Goal: Information Seeking & Learning: Learn about a topic

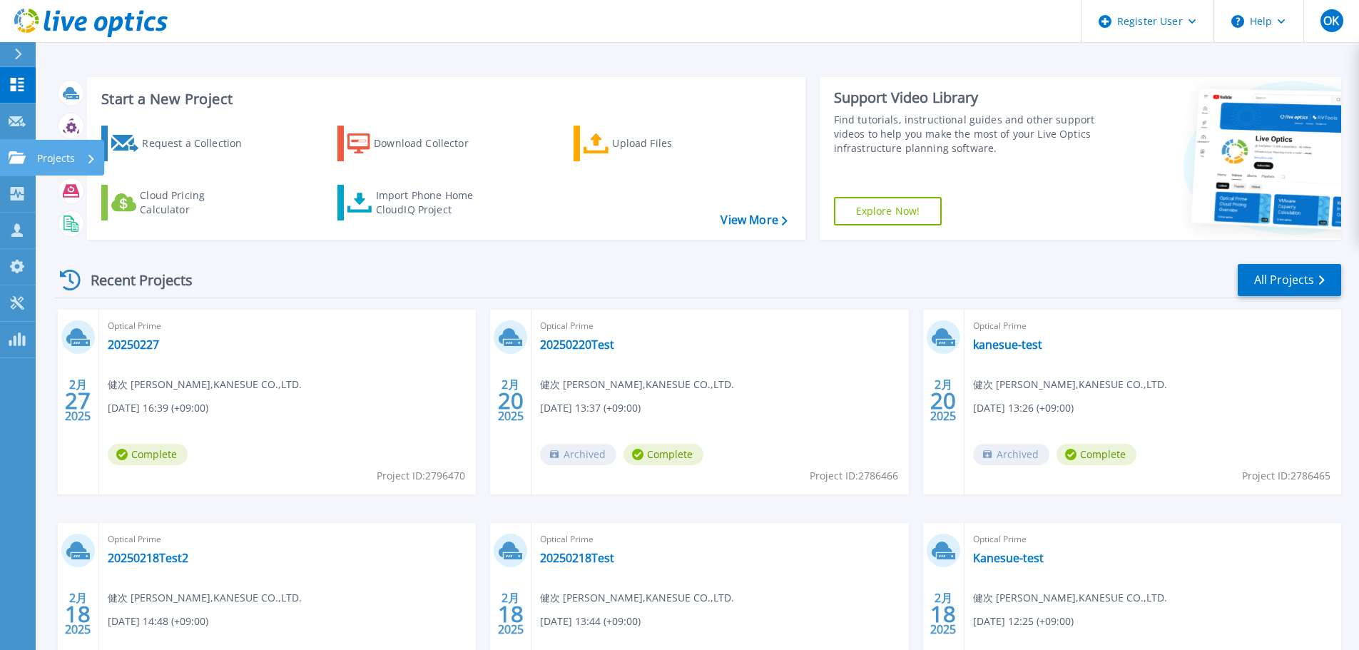
click at [23, 151] on div at bounding box center [17, 157] width 17 height 13
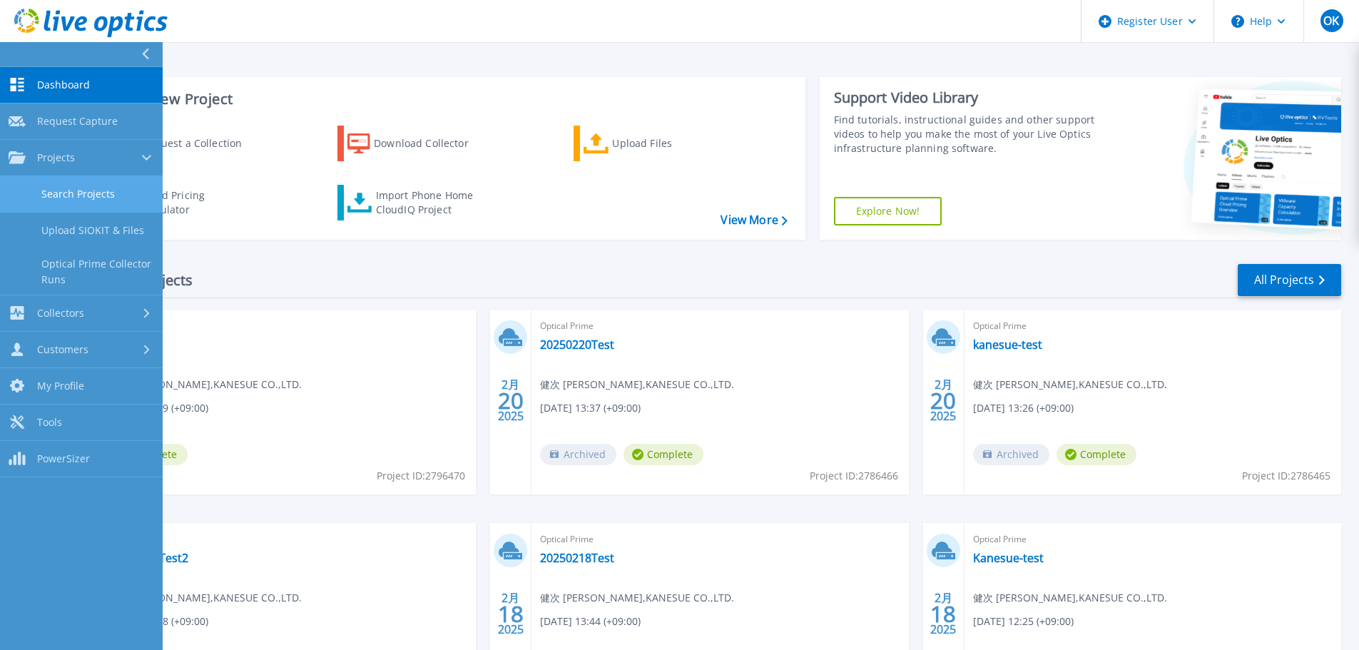
click at [71, 190] on link "Search Projects" at bounding box center [81, 194] width 163 height 36
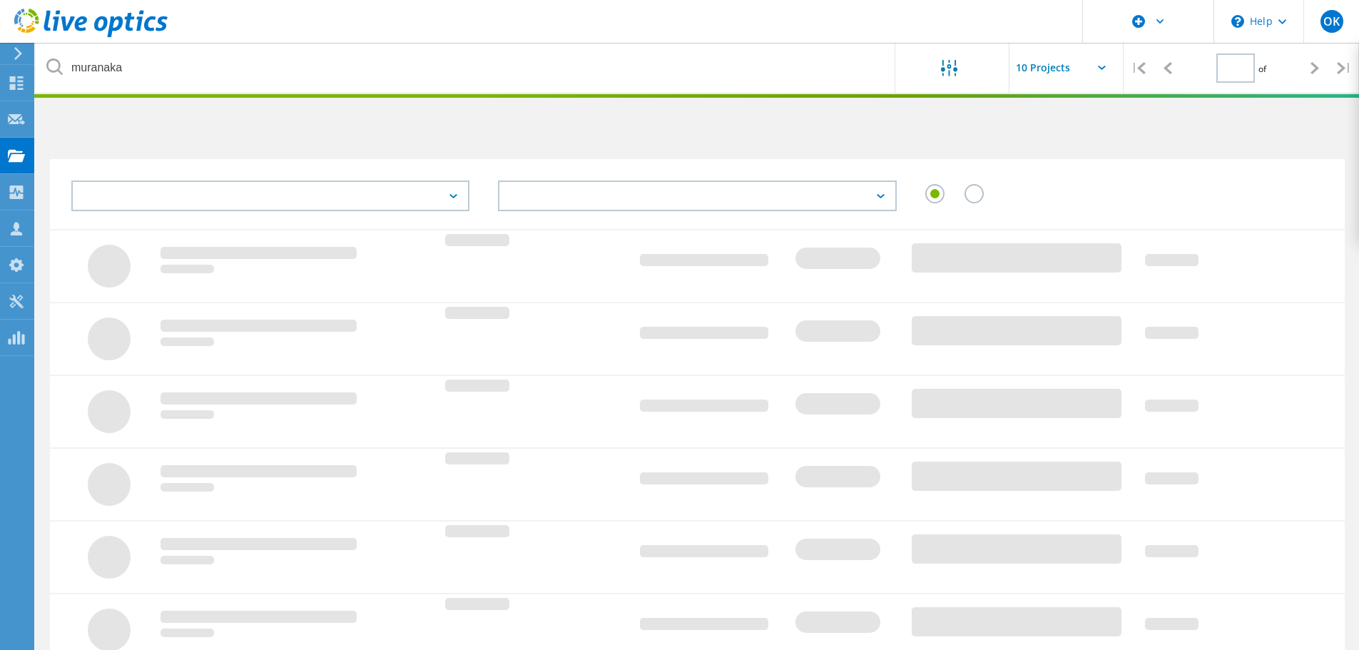
type input "1"
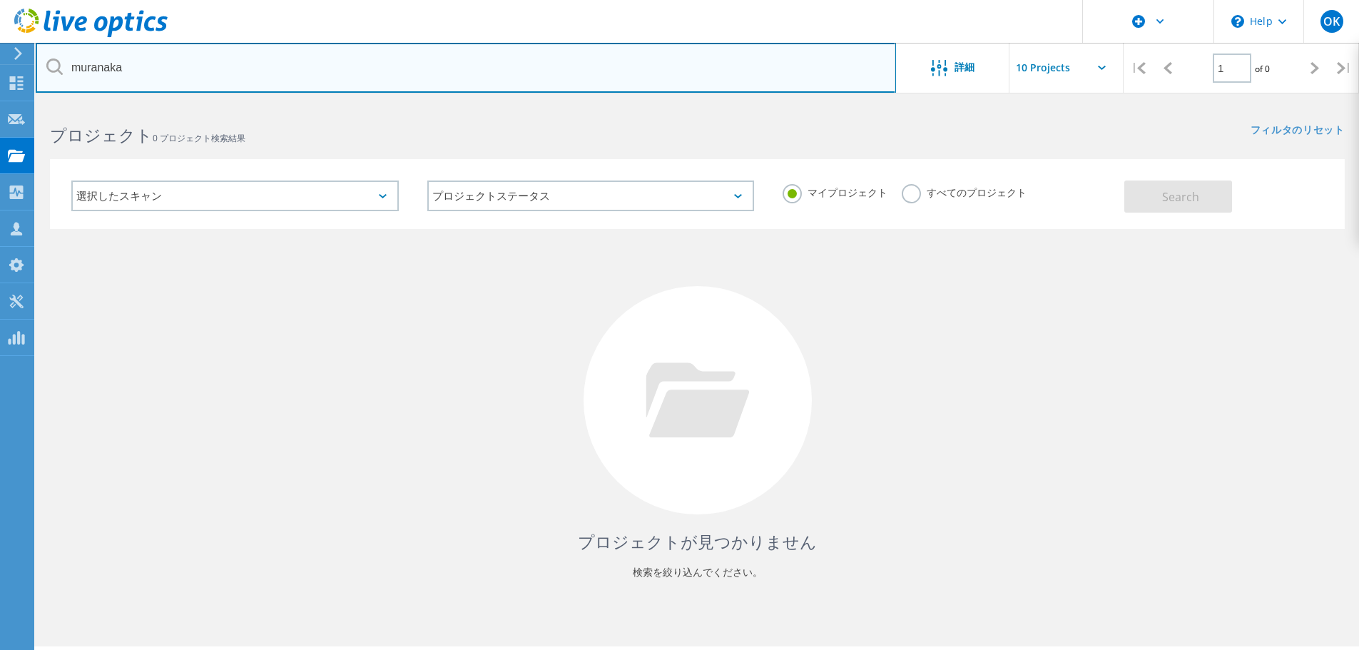
click at [408, 74] on input "muranaka" at bounding box center [466, 68] width 860 height 50
type input "m"
type input "nichidai"
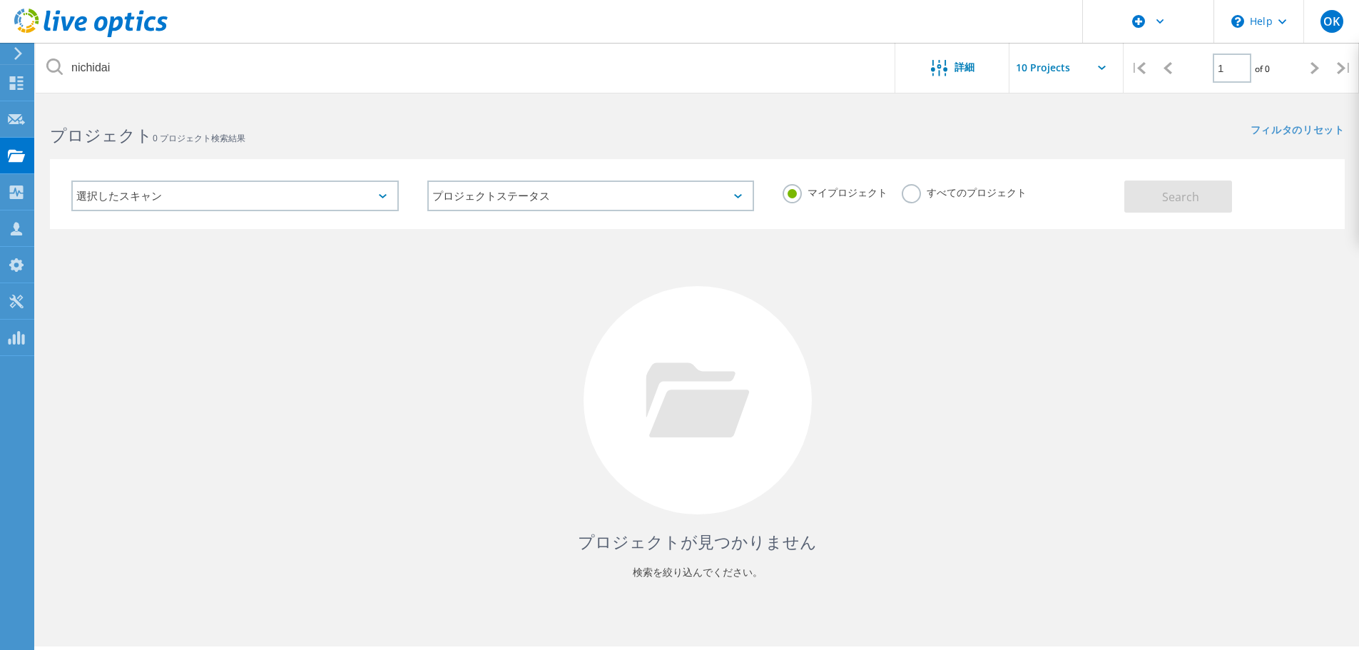
click at [902, 200] on div "すべてのプロジェクト" at bounding box center [964, 194] width 125 height 21
click at [902, 197] on label "すべてのプロジェクト" at bounding box center [964, 191] width 125 height 14
click at [0, 0] on input "すべてのプロジェクト" at bounding box center [0, 0] width 0 height 0
click at [1189, 200] on span "Search" at bounding box center [1180, 197] width 37 height 16
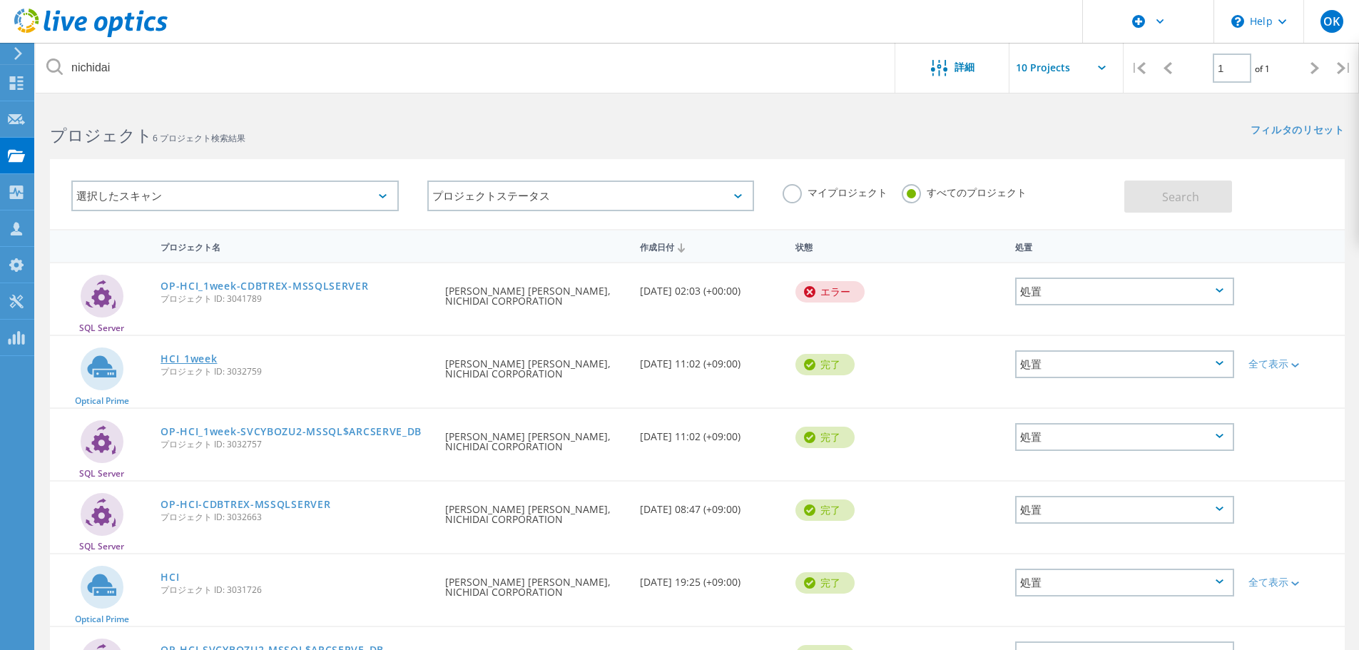
click at [192, 362] on link "HCI_1week" at bounding box center [189, 359] width 56 height 10
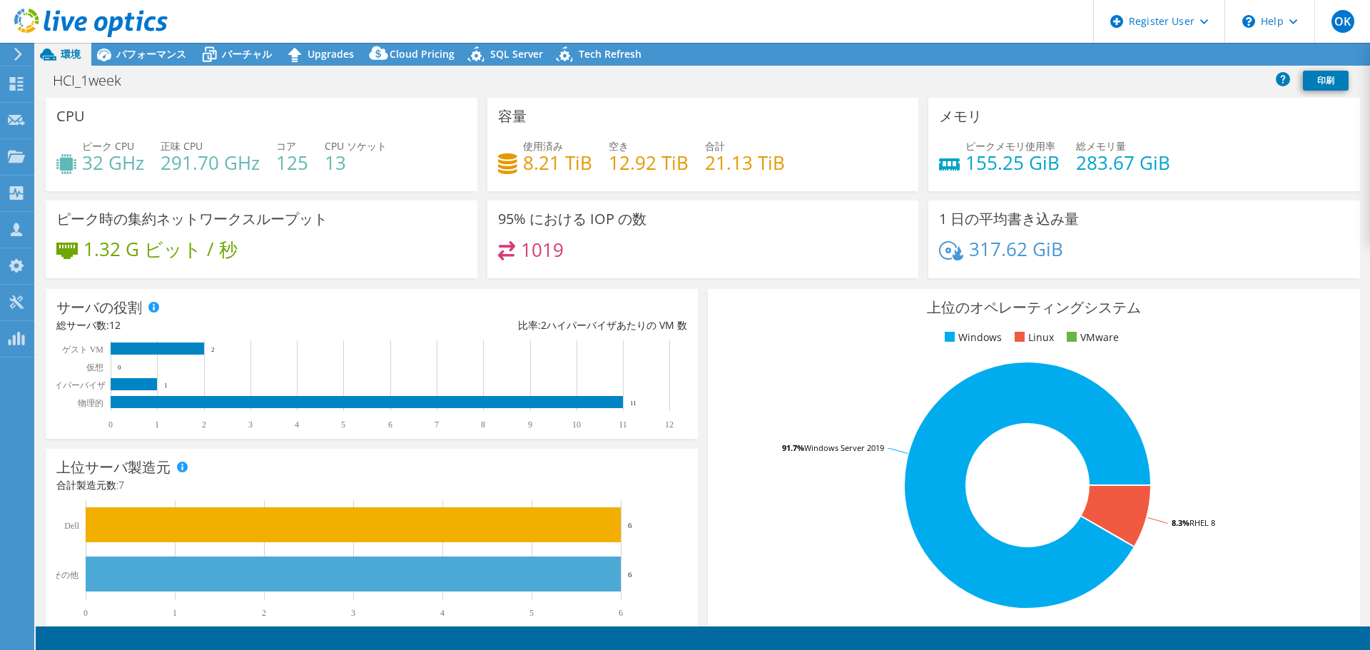
select select "USD"
click at [137, 51] on span "パフォーマンス" at bounding box center [151, 54] width 70 height 14
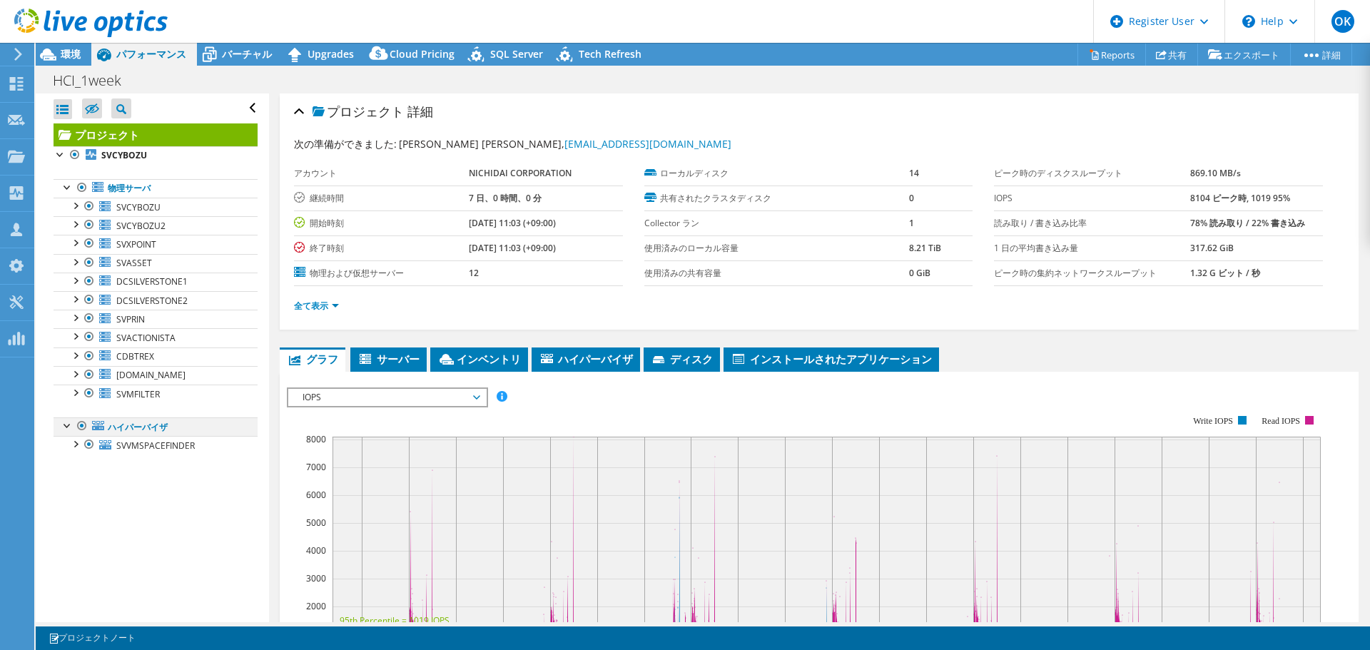
click at [81, 422] on div at bounding box center [82, 425] width 14 height 17
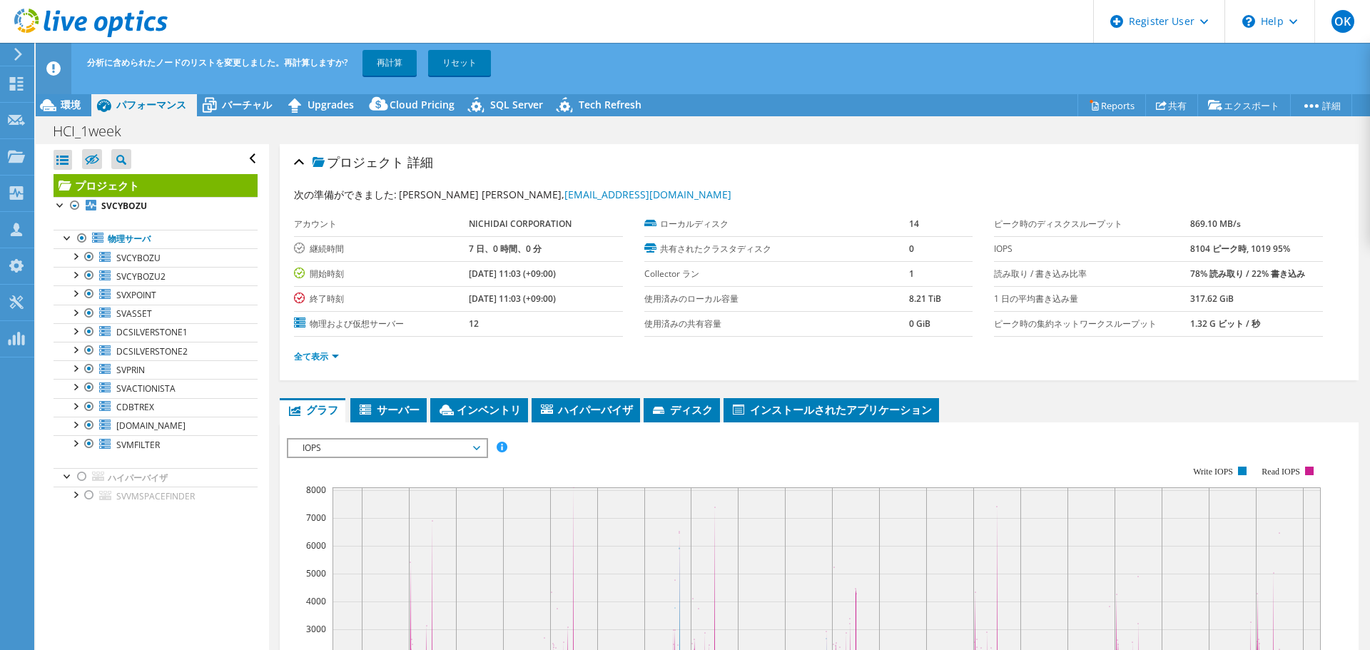
click at [469, 444] on span "IOPS" at bounding box center [386, 447] width 183 height 17
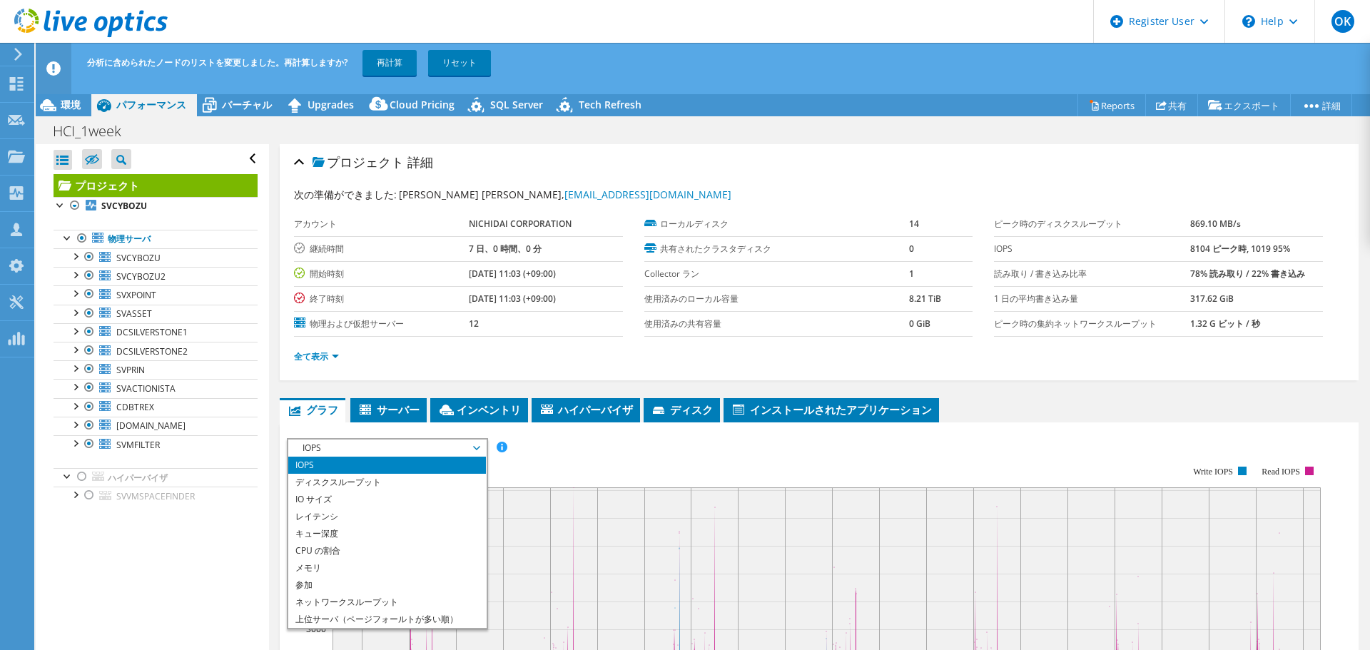
click at [1051, 380] on div "プロジェクト 詳細 次の準備ができました: [PERSON_NAME] [PERSON_NAME], [PERSON_NAME][EMAIL_ADDRESS]…" at bounding box center [819, 584] width 1100 height 880
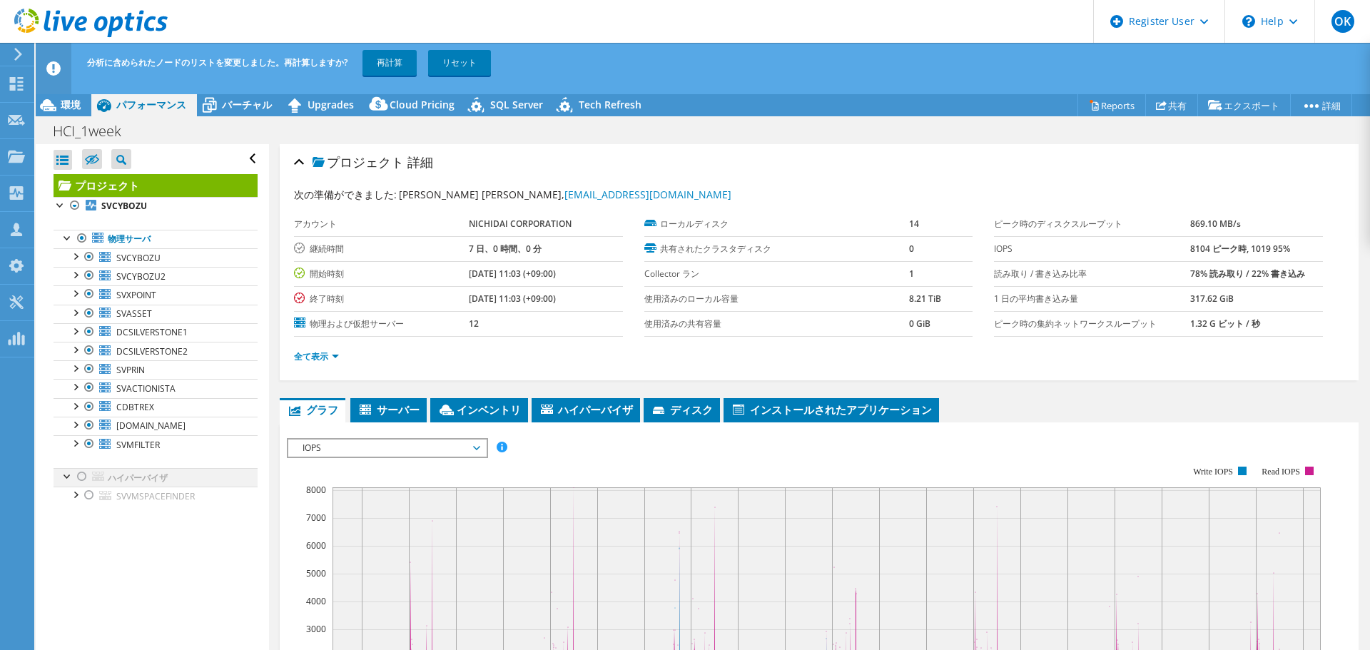
click at [81, 476] on div at bounding box center [82, 476] width 14 height 17
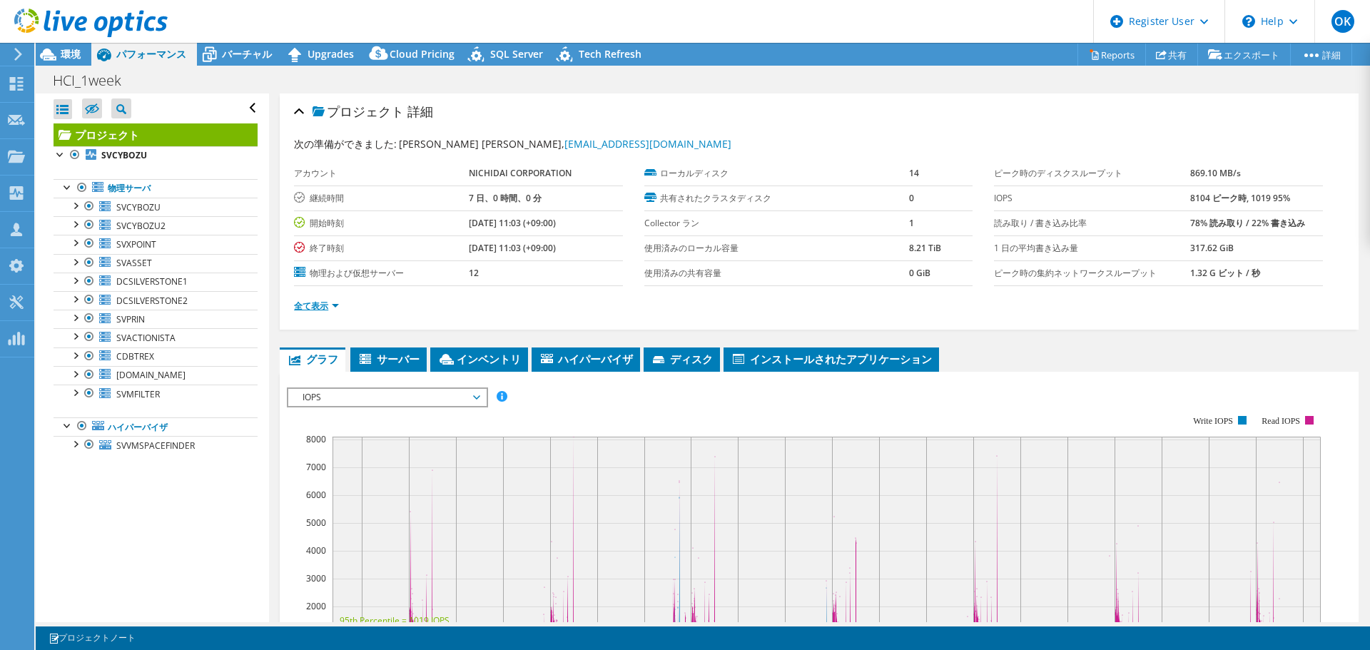
click at [322, 307] on link "全て表示" at bounding box center [316, 306] width 45 height 12
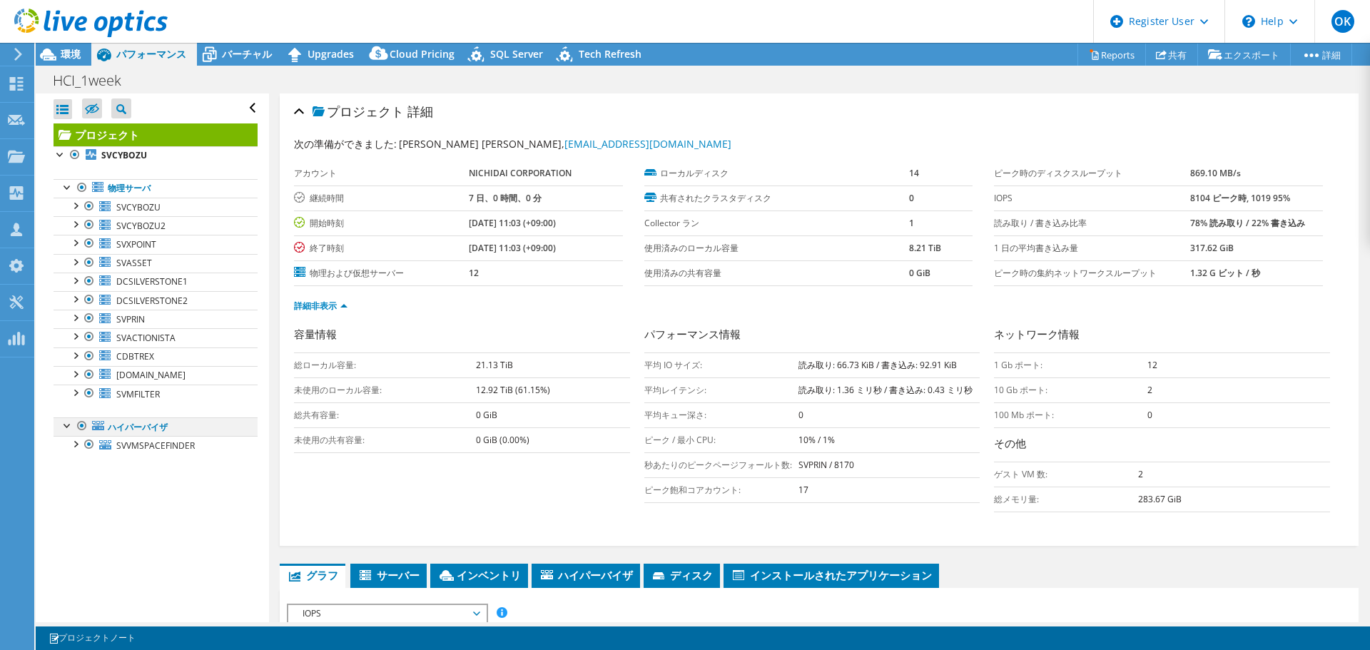
click at [78, 430] on div at bounding box center [82, 425] width 14 height 17
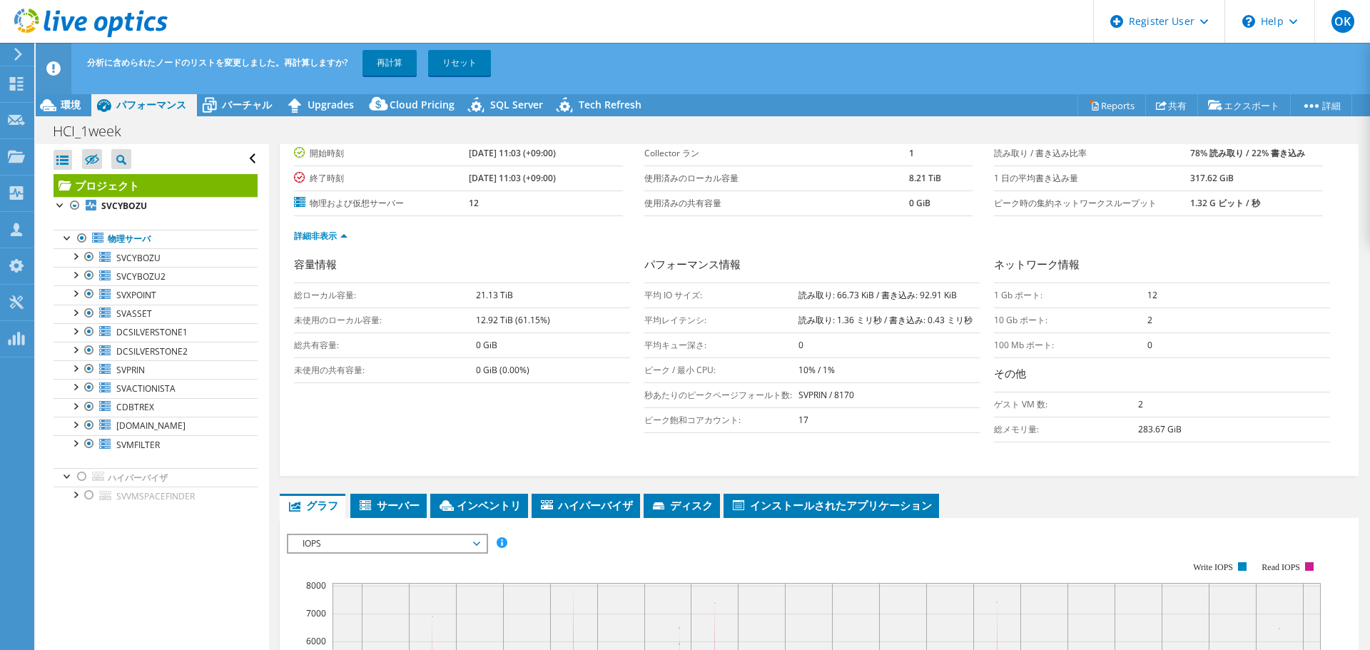
scroll to position [333, 0]
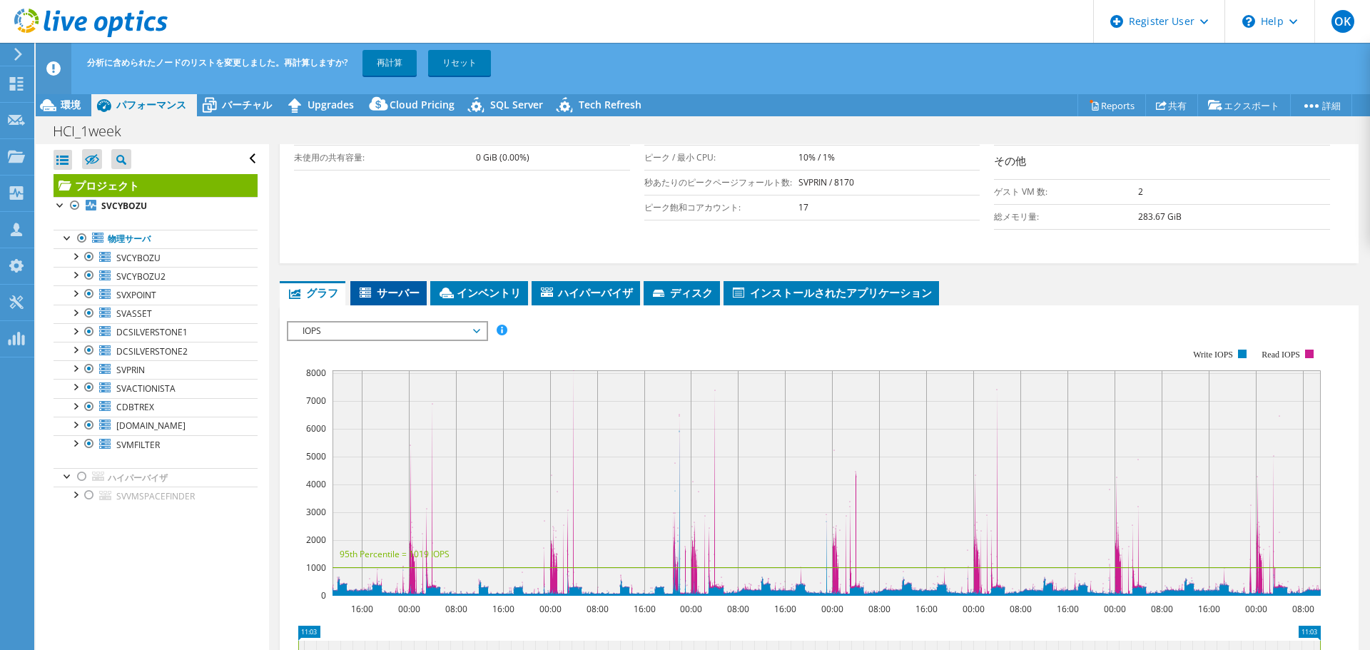
click at [365, 288] on icon at bounding box center [367, 293] width 14 height 12
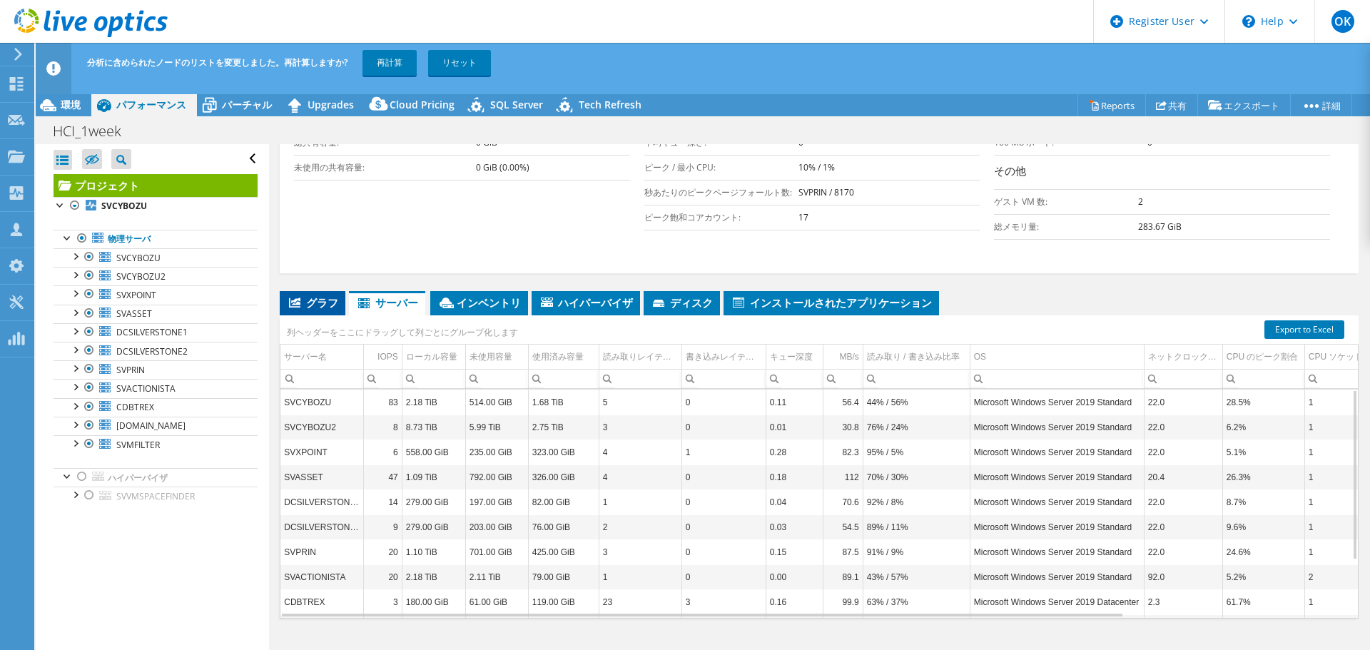
click at [309, 307] on span "グラフ" at bounding box center [312, 302] width 51 height 14
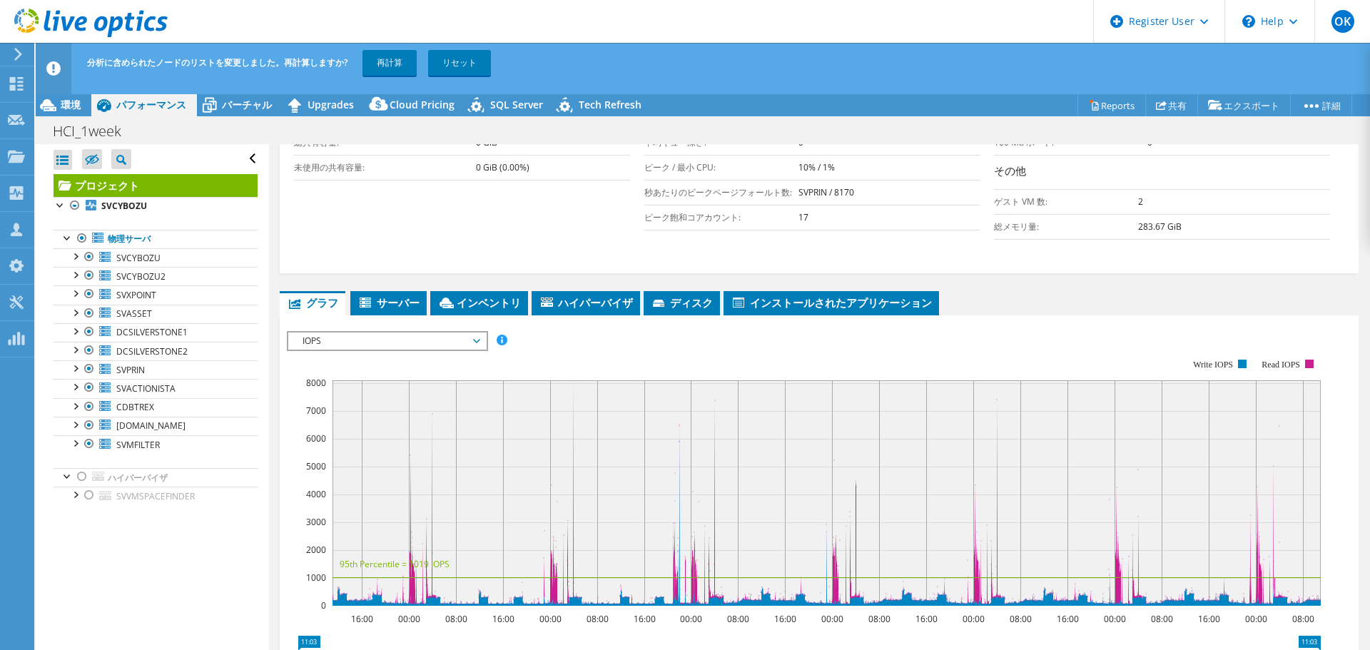
scroll to position [333, 0]
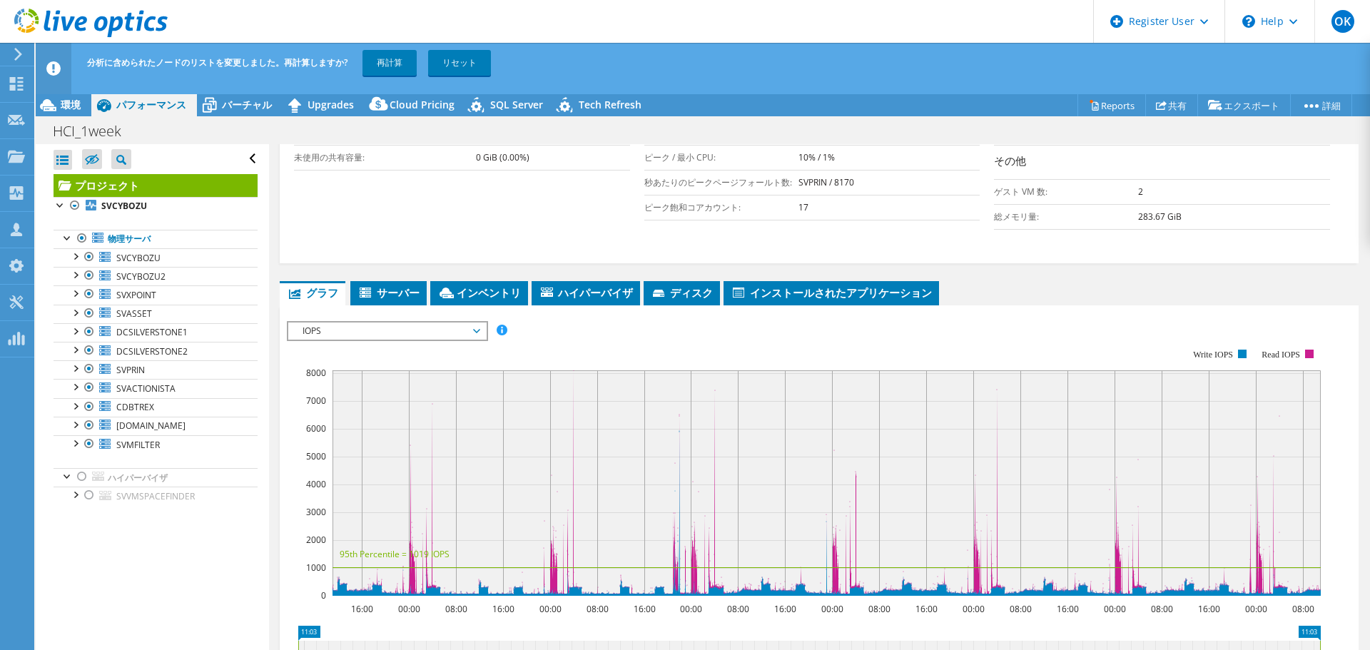
click at [410, 329] on span "IOPS" at bounding box center [386, 330] width 183 height 17
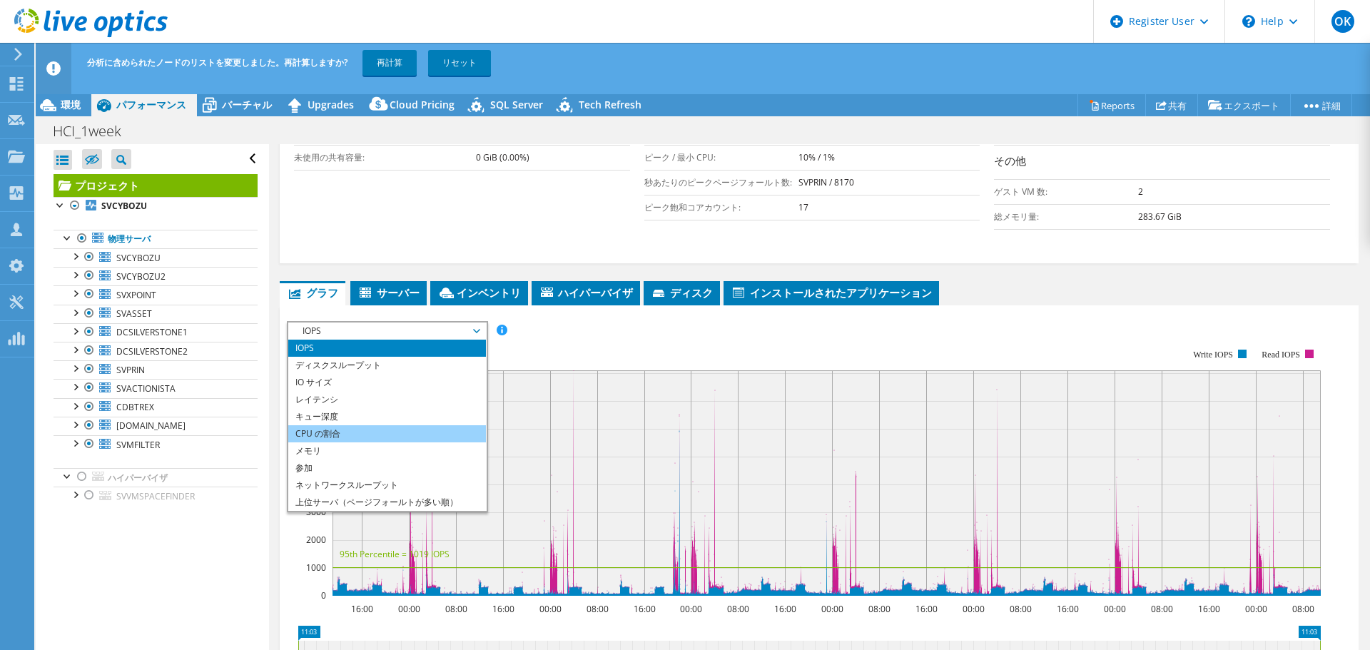
click at [404, 434] on li "CPU の割合" at bounding box center [387, 433] width 198 height 17
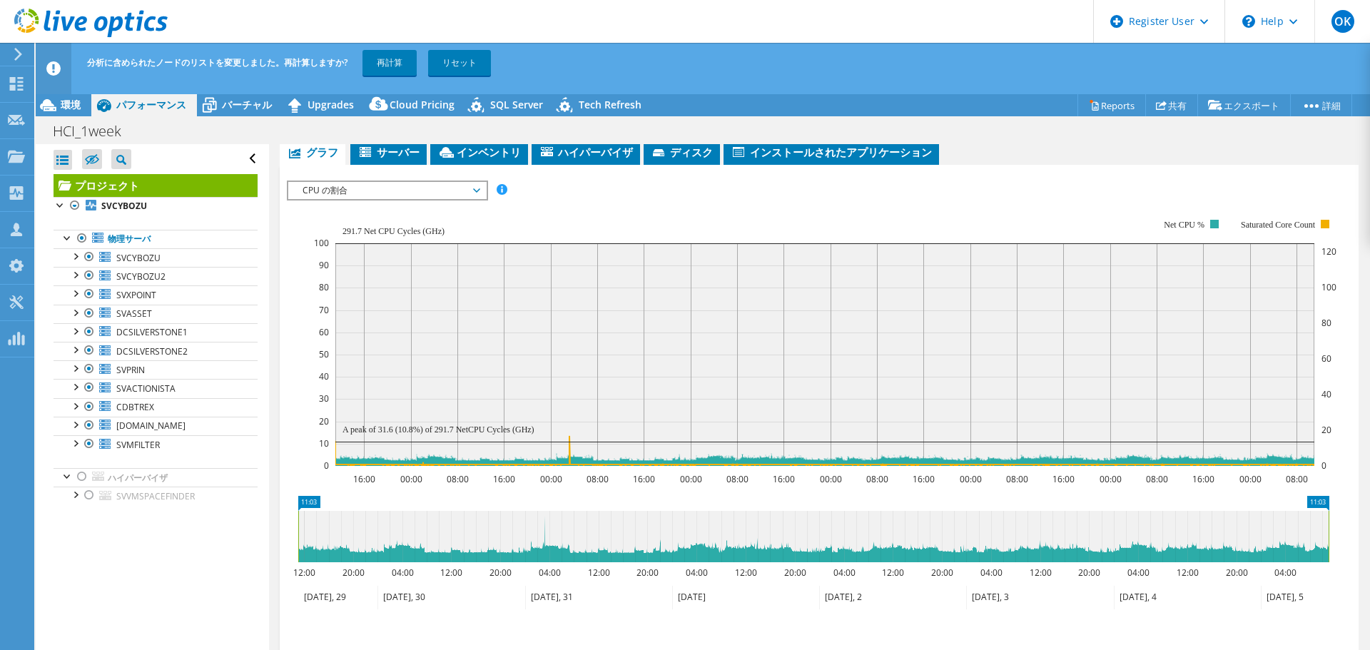
scroll to position [499, 0]
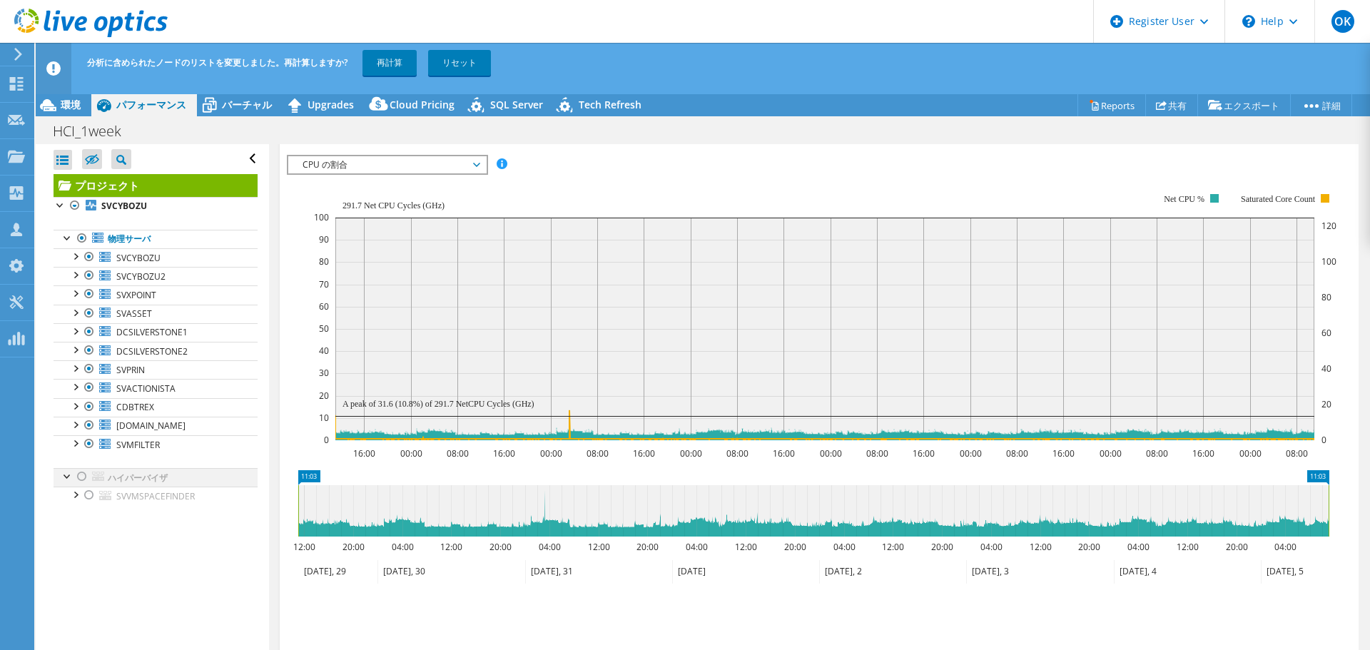
click at [85, 478] on div at bounding box center [82, 476] width 14 height 17
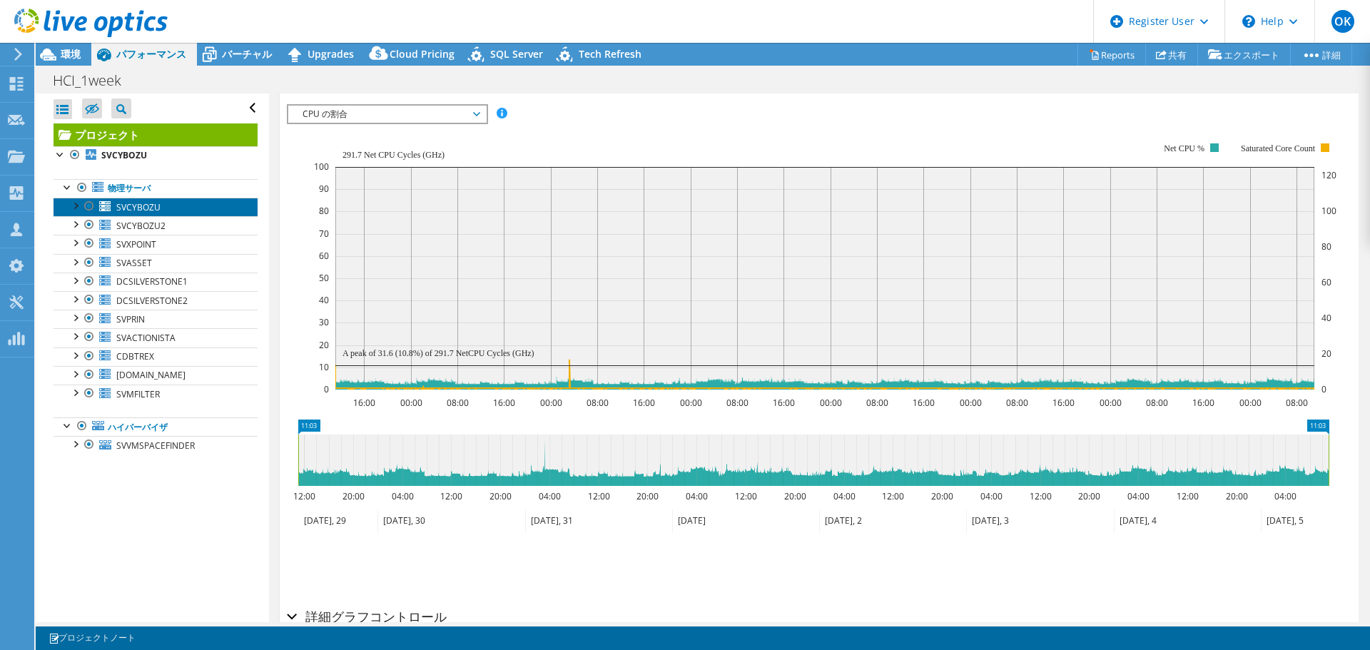
click at [136, 206] on span "SVCYBOZU" at bounding box center [138, 207] width 44 height 12
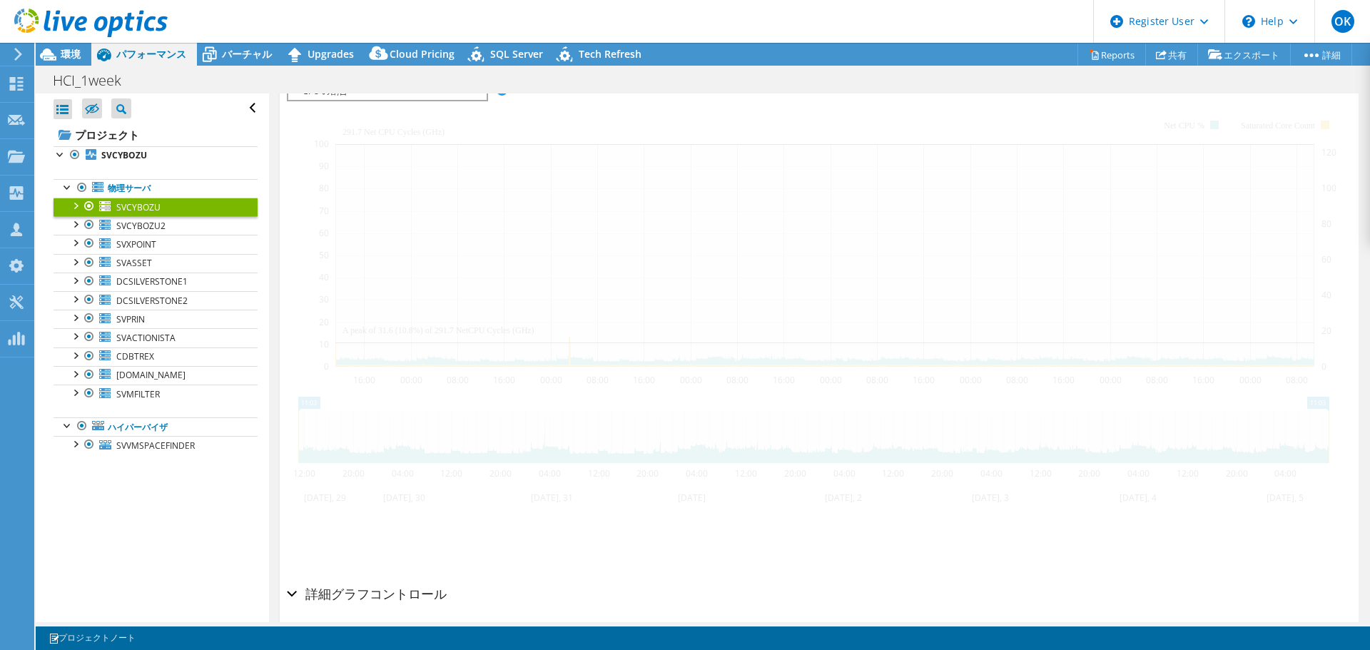
scroll to position [260, 0]
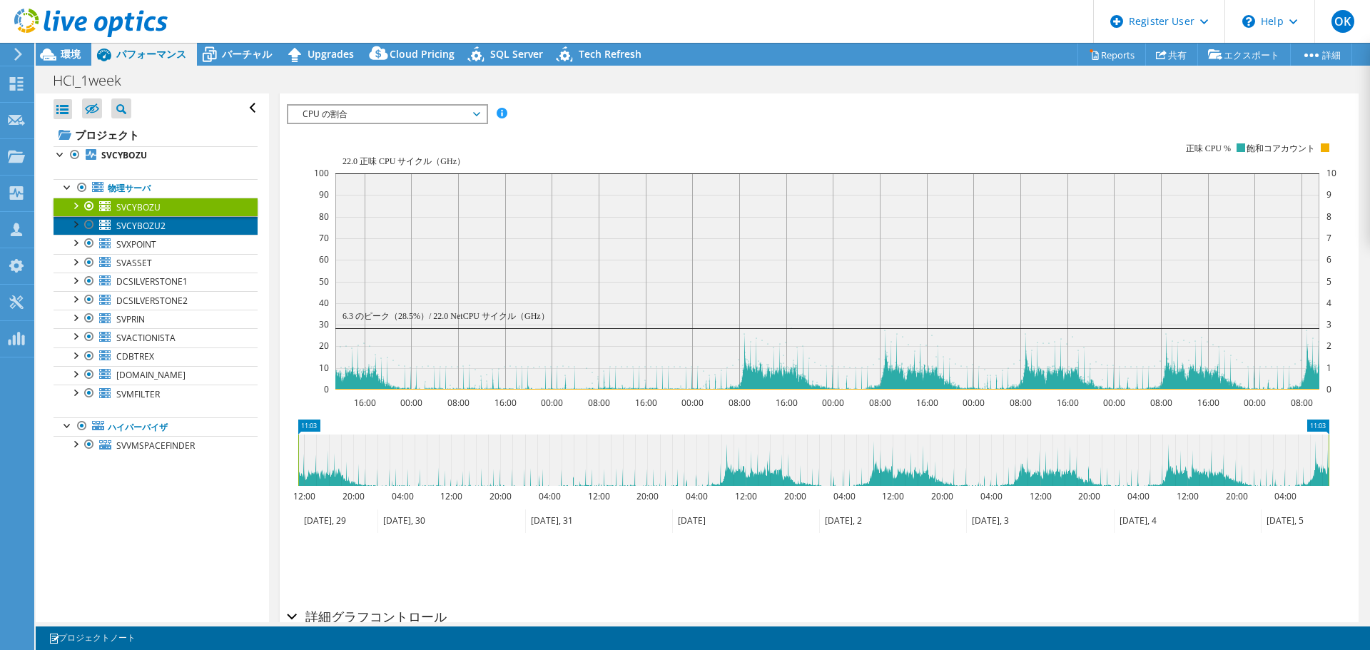
click at [136, 226] on span "SVCYBOZU2" at bounding box center [140, 226] width 49 height 12
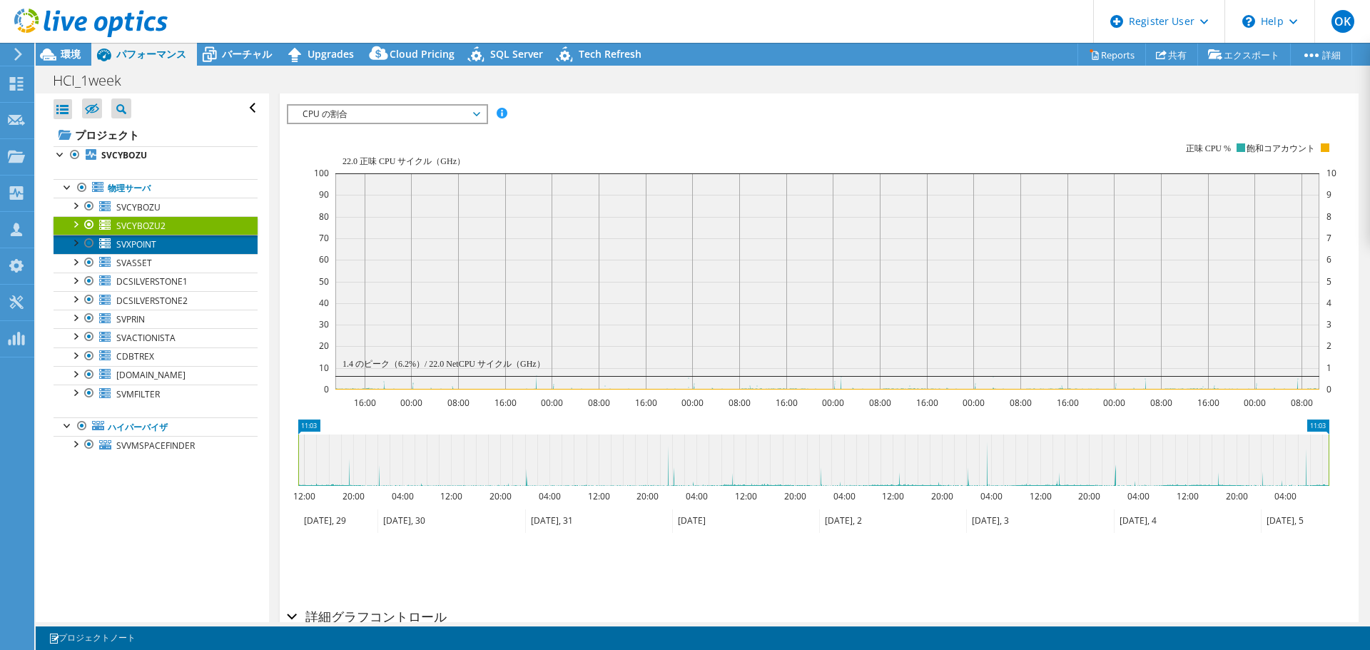
click at [140, 245] on span "SVXPOINT" at bounding box center [136, 244] width 40 height 12
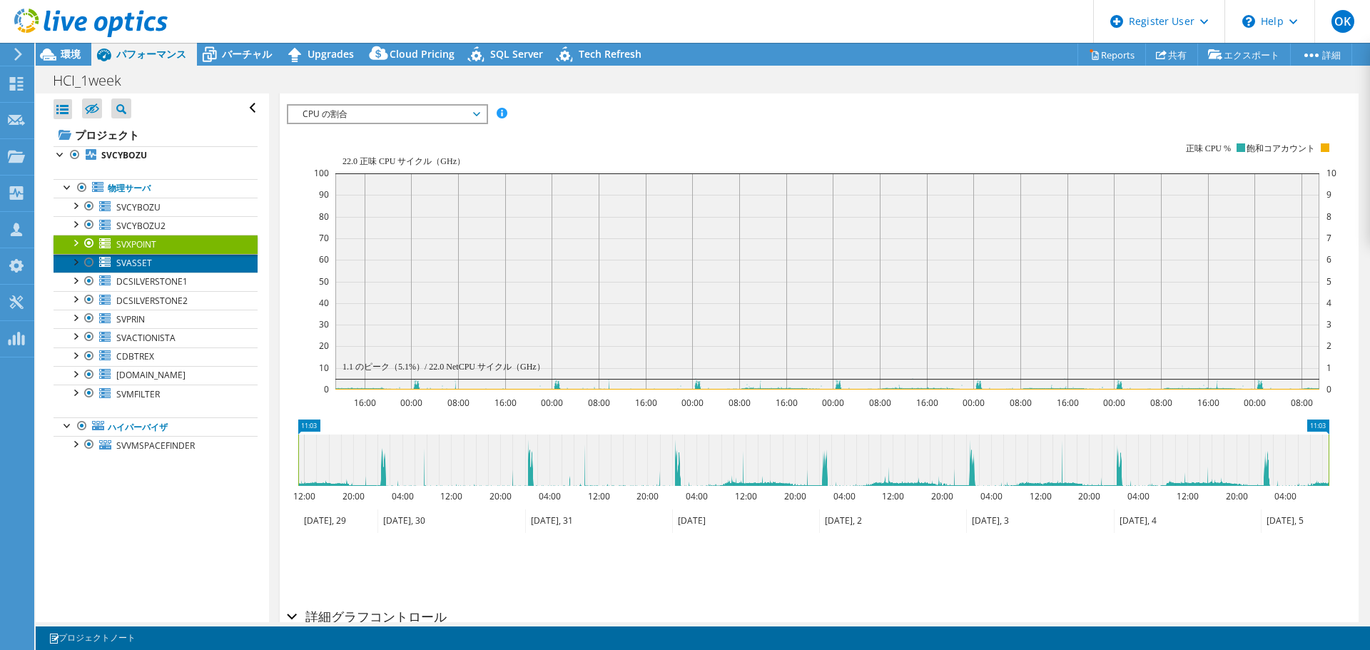
click at [138, 263] on span "SVASSET" at bounding box center [134, 263] width 36 height 12
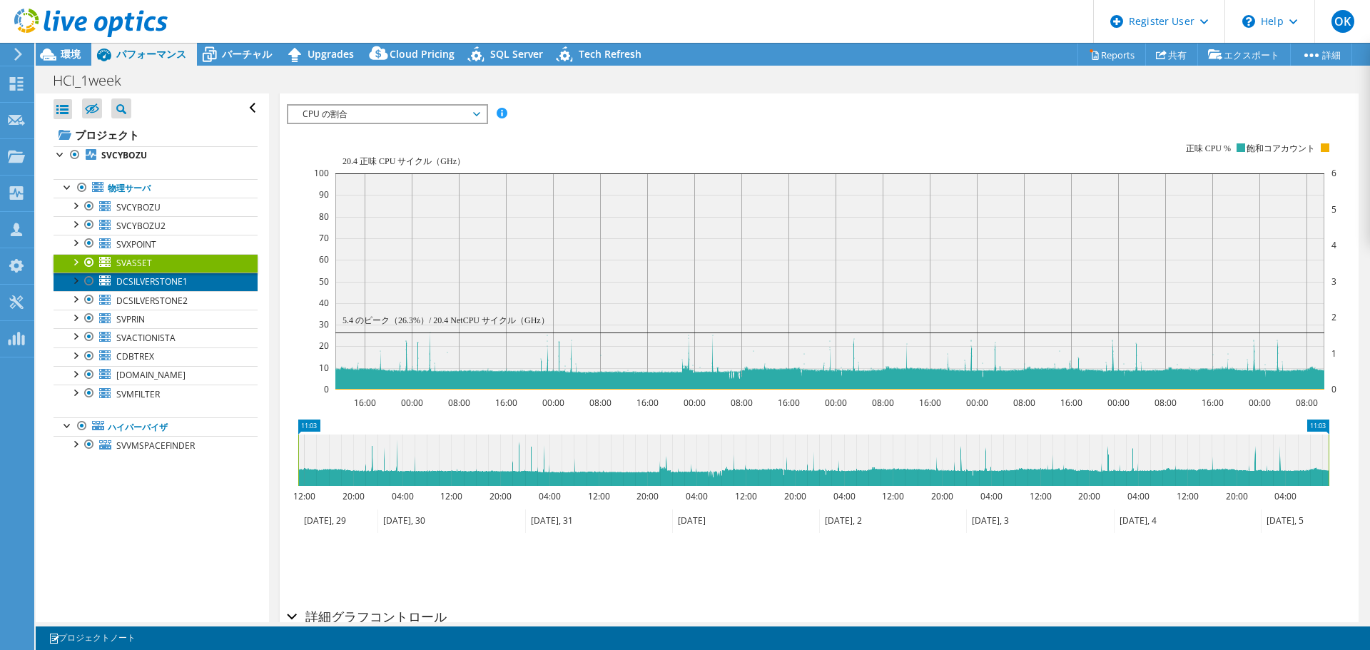
click at [138, 284] on span "DCSILVERSTONE1" at bounding box center [151, 281] width 71 height 12
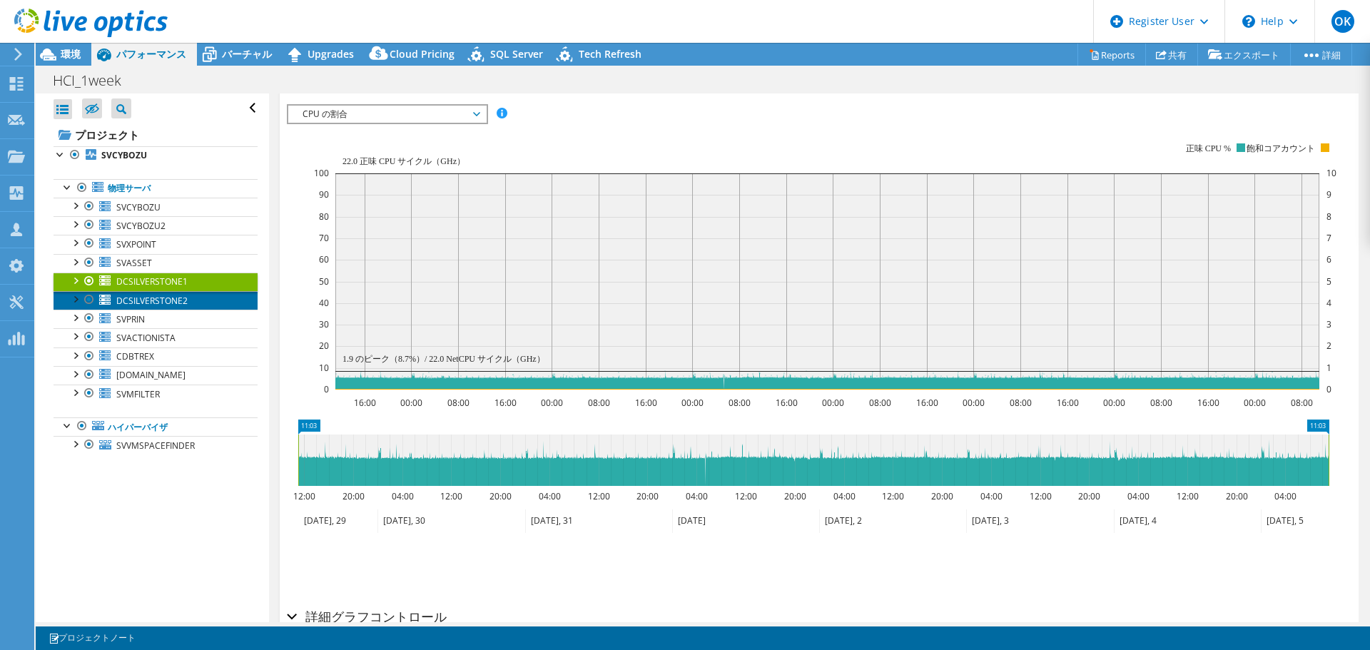
click at [138, 303] on span "DCSILVERSTONE2" at bounding box center [151, 301] width 71 height 12
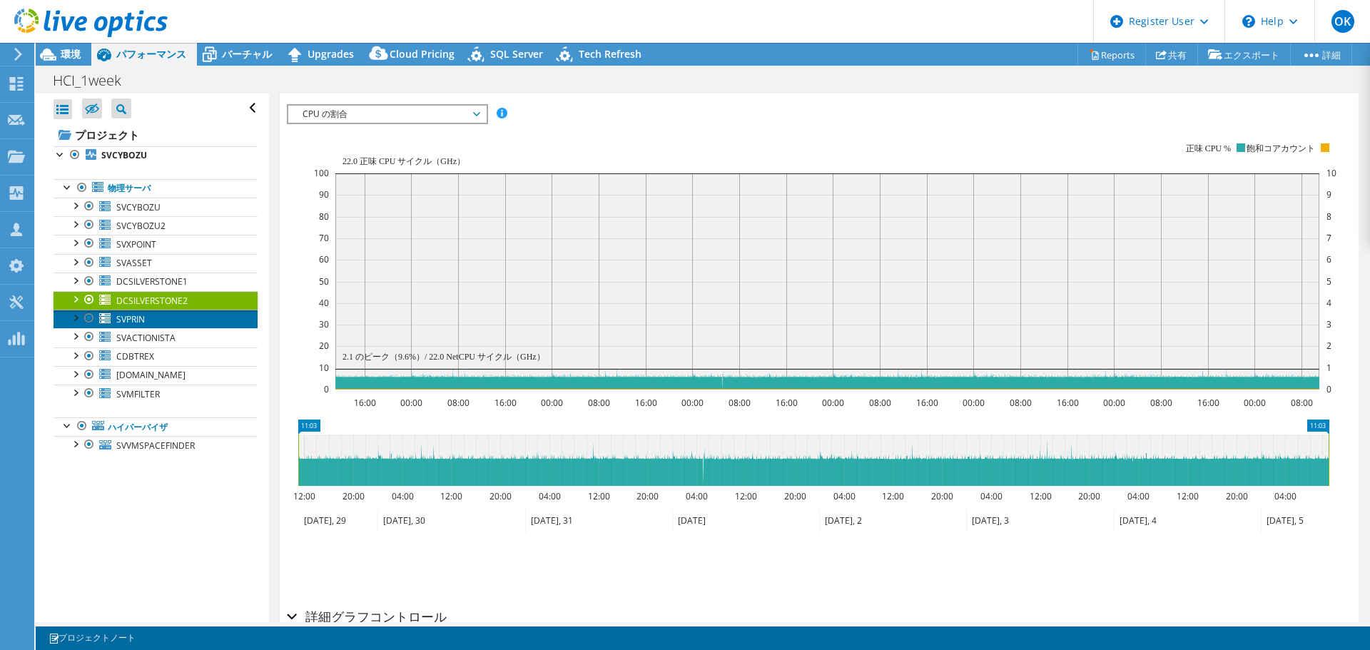
click at [137, 321] on span "SVPRIN" at bounding box center [130, 319] width 29 height 12
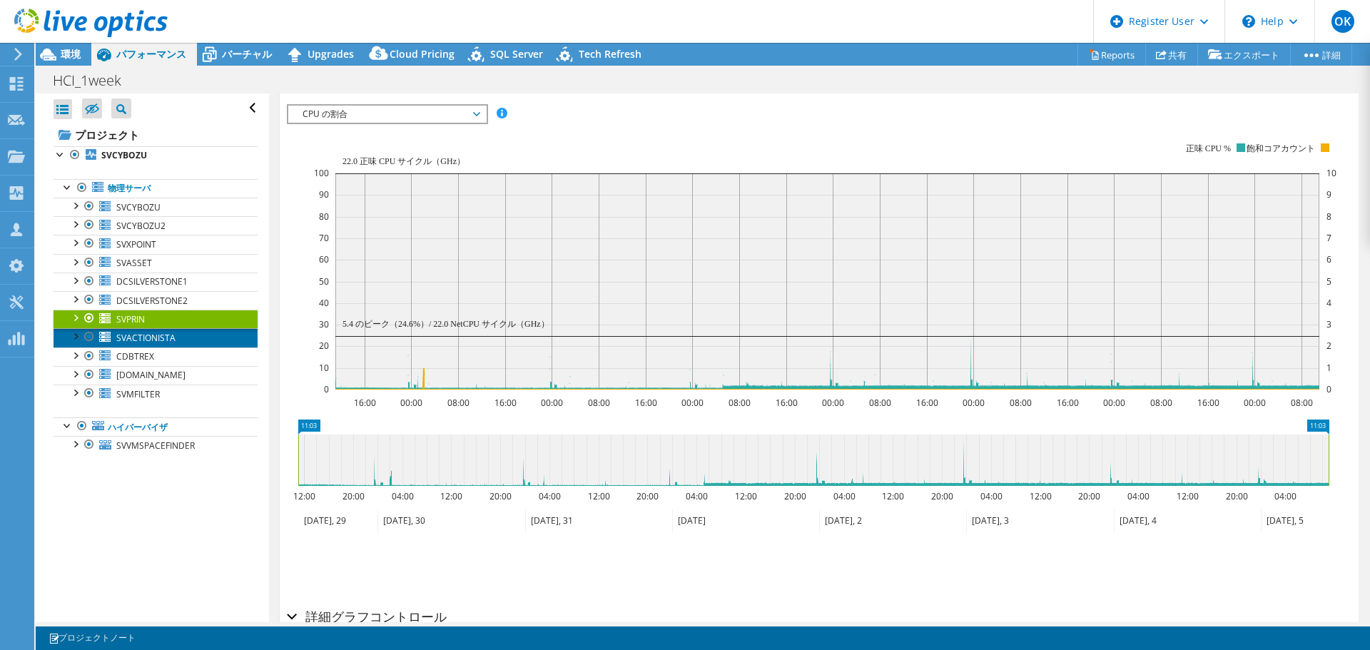
click at [138, 340] on span "SVACTIONISTA" at bounding box center [145, 338] width 59 height 12
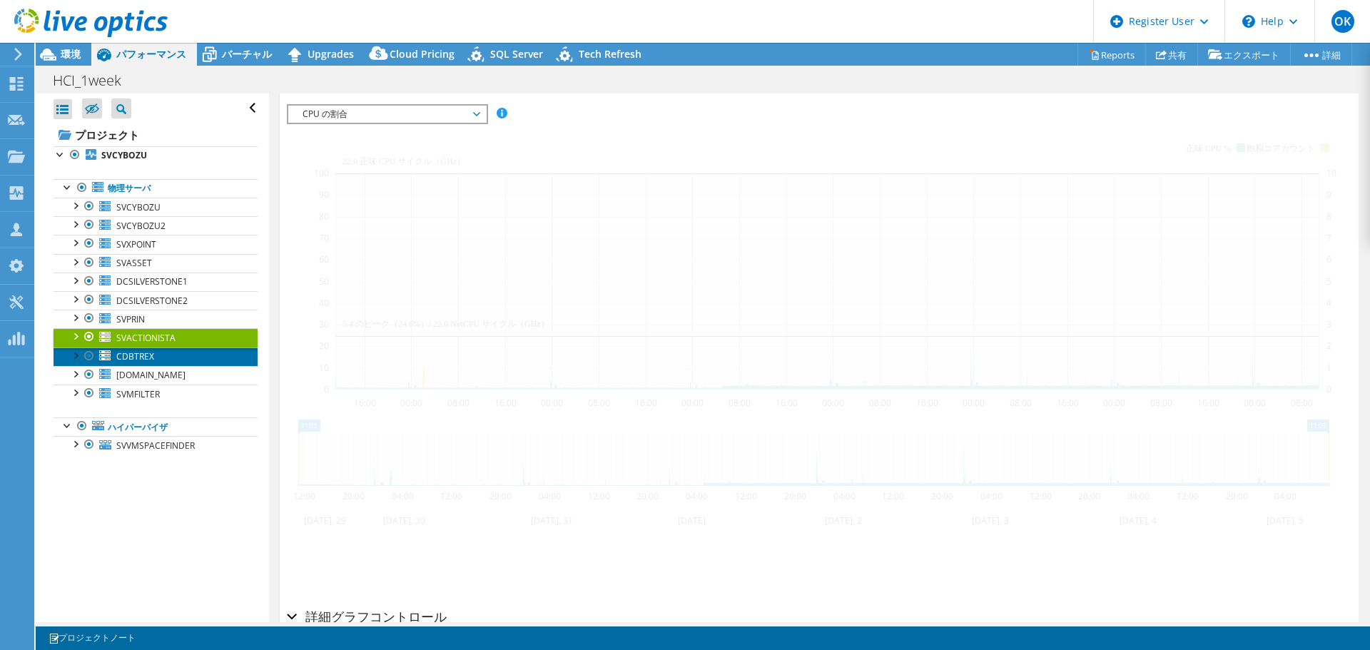
click at [138, 358] on span "CDBTREX" at bounding box center [135, 356] width 38 height 12
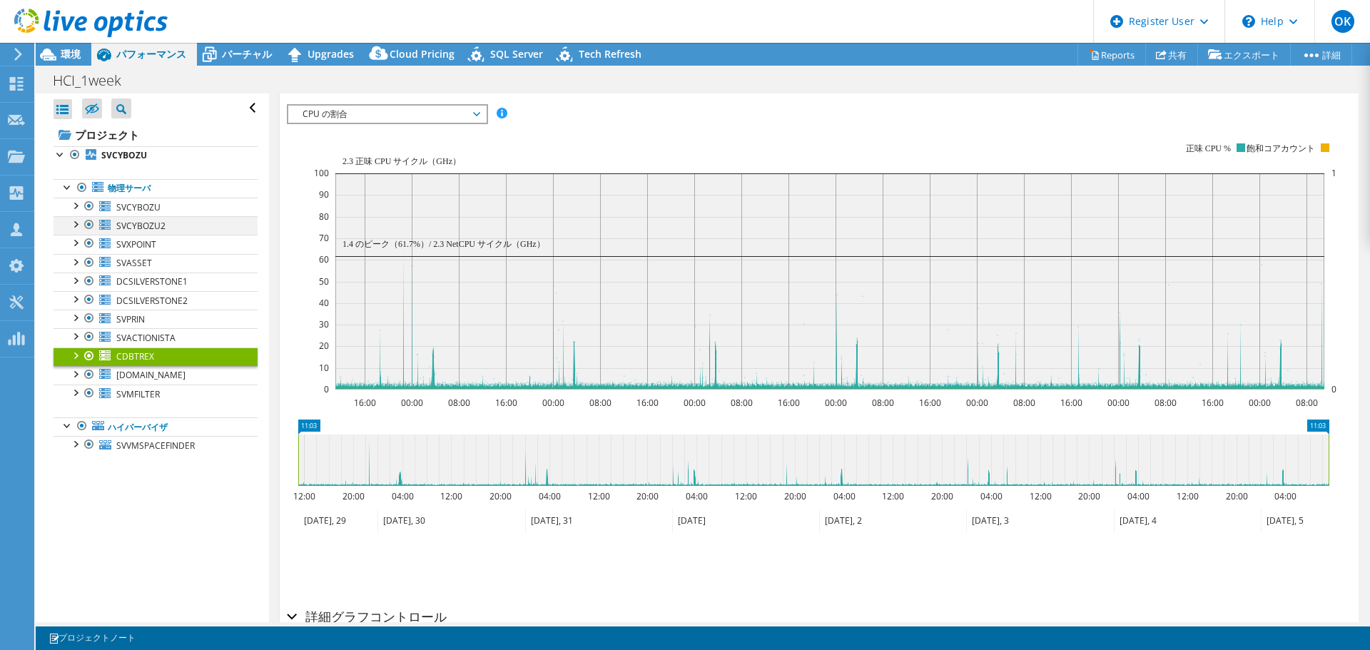
click at [93, 224] on div at bounding box center [89, 224] width 14 height 17
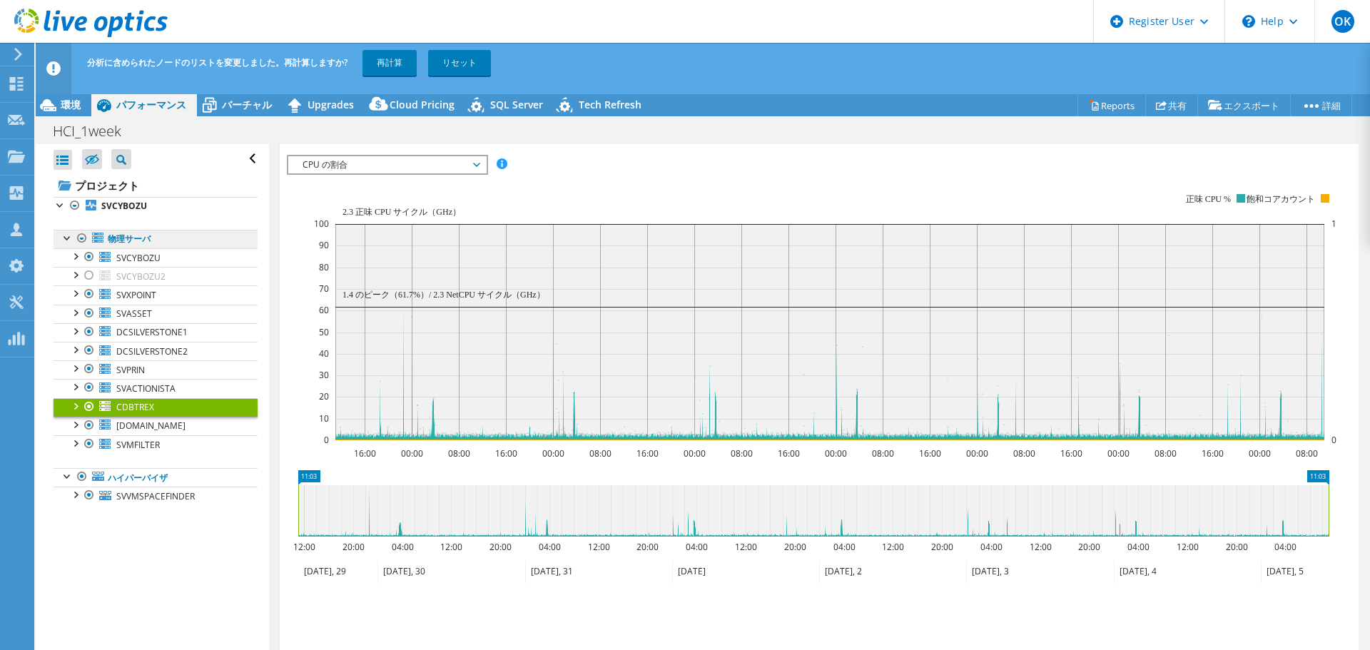
click at [129, 240] on link "物理サーバ" at bounding box center [156, 239] width 204 height 19
click at [128, 205] on b "SVCYBOZU" at bounding box center [124, 206] width 46 height 12
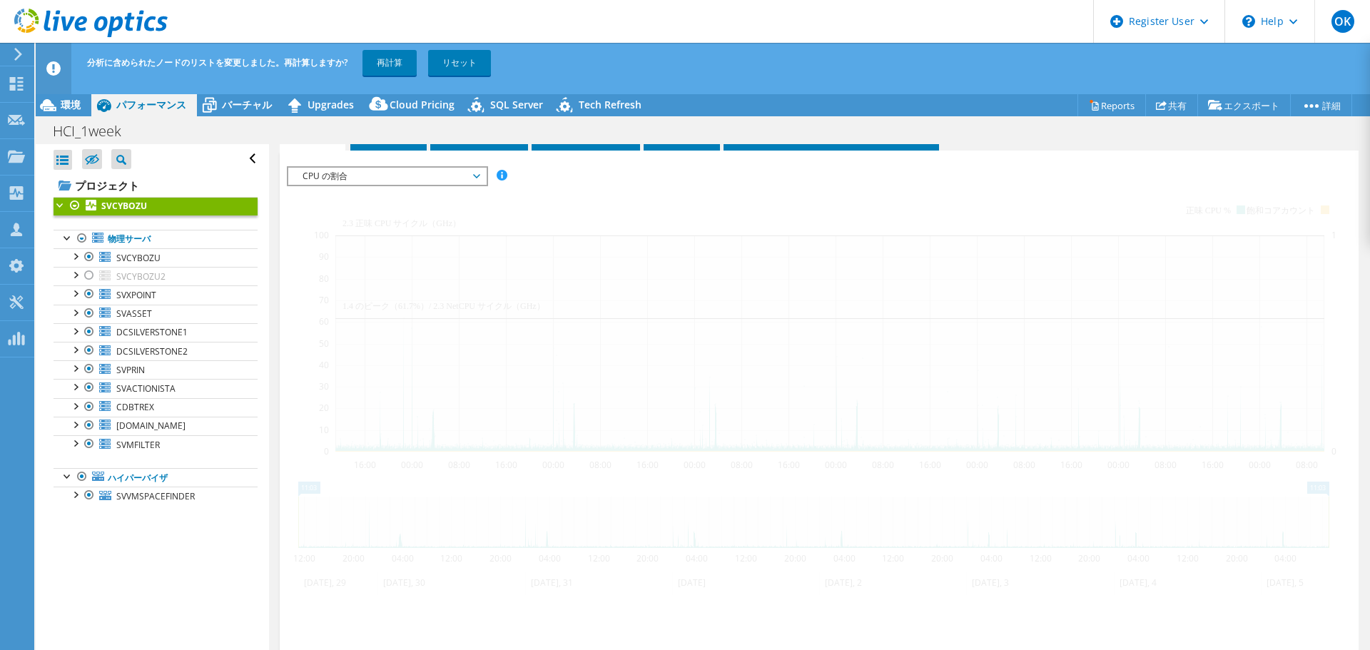
scroll to position [268, 0]
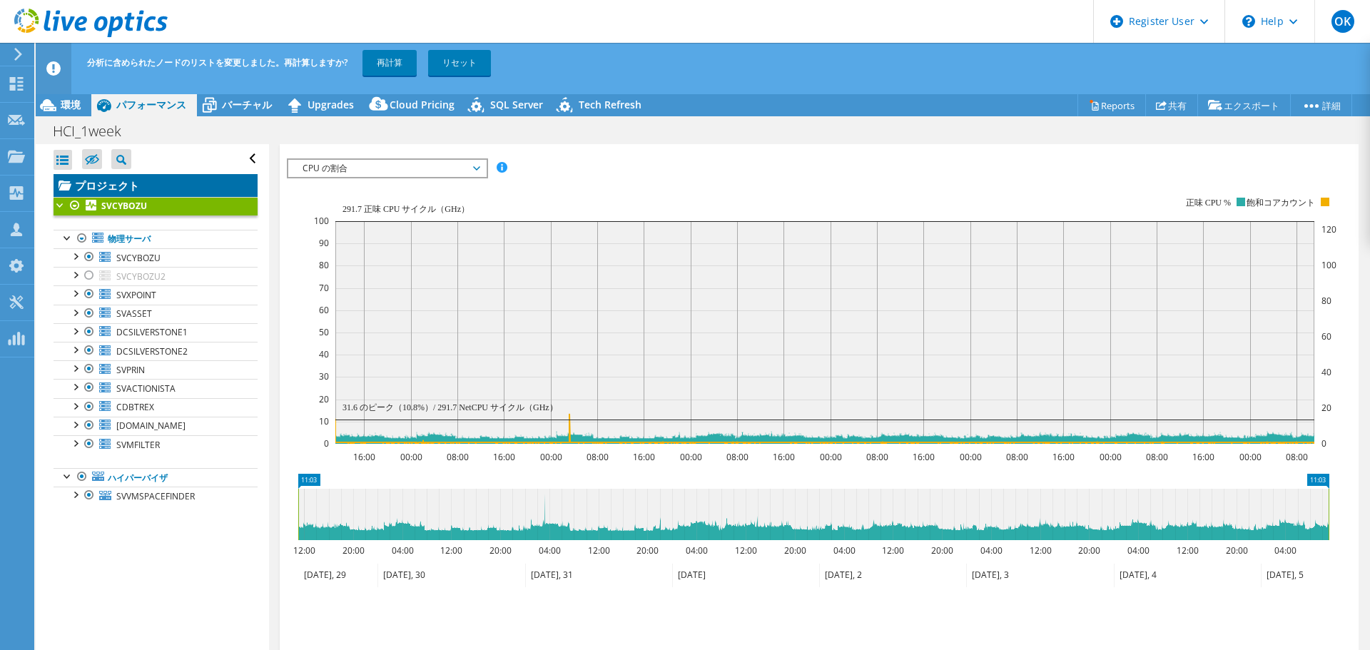
click at [126, 180] on link "プロジェクト" at bounding box center [156, 185] width 204 height 23
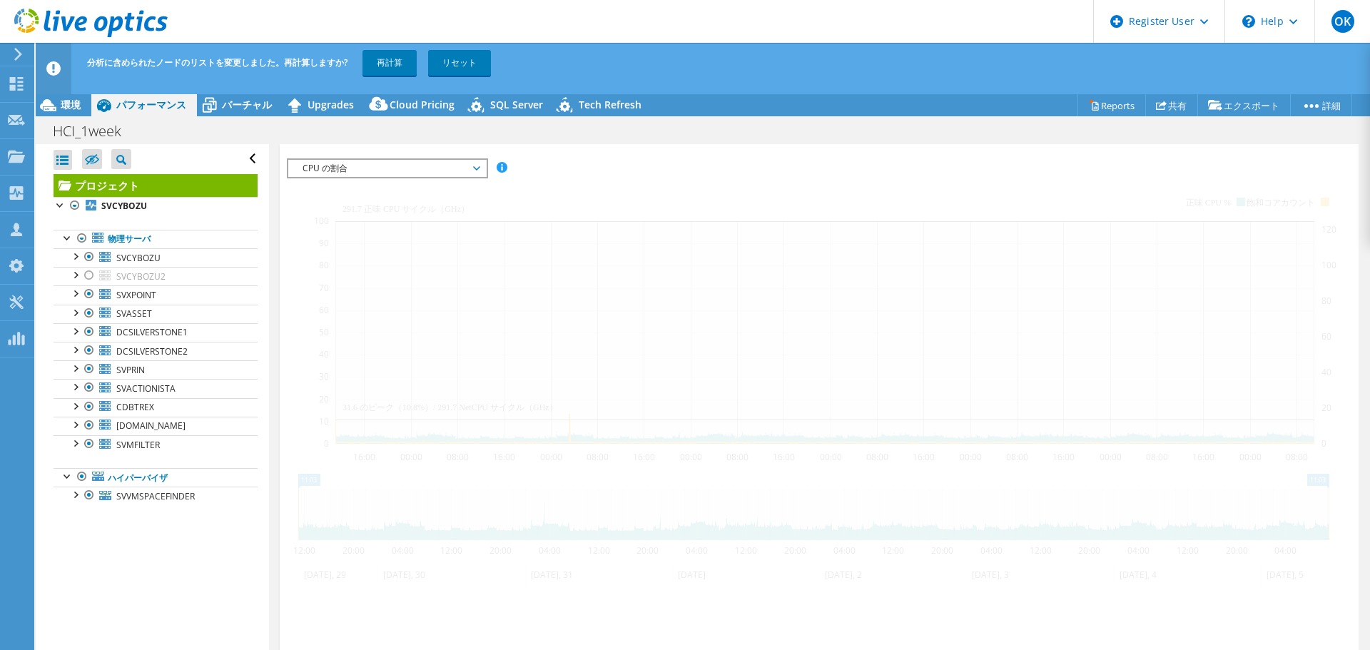
scroll to position [283, 0]
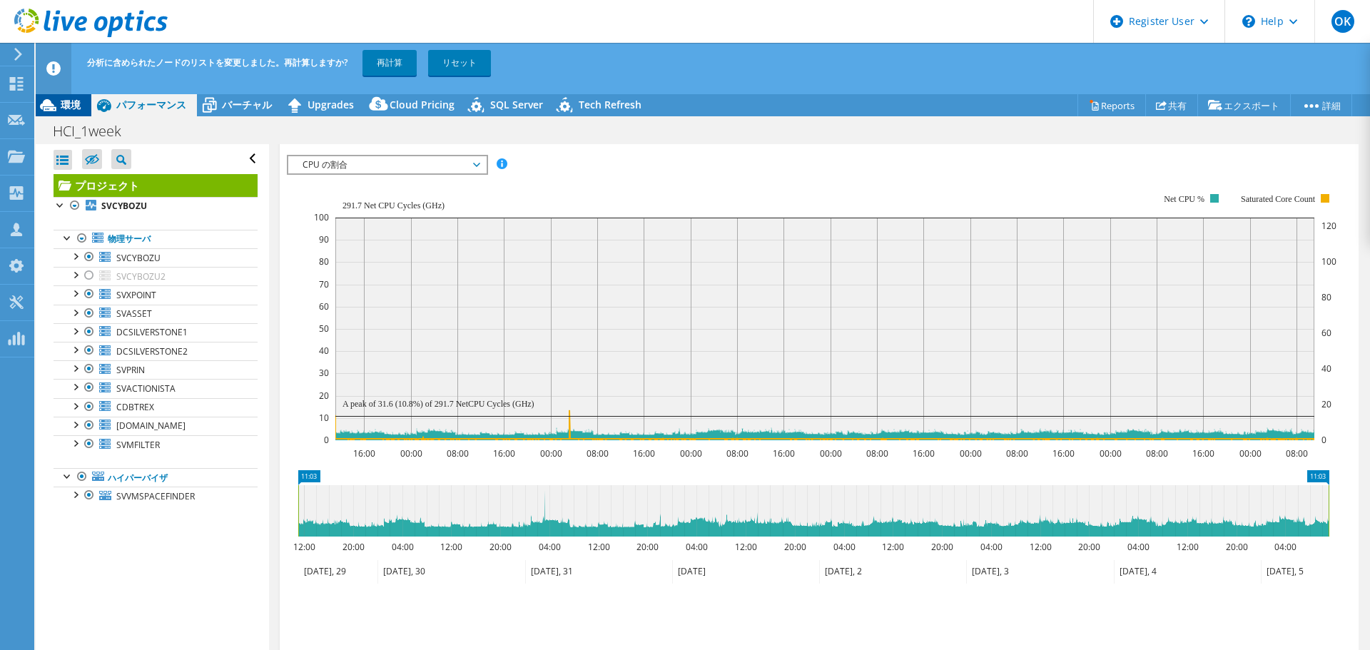
click at [61, 111] on span "環境" at bounding box center [71, 105] width 20 height 14
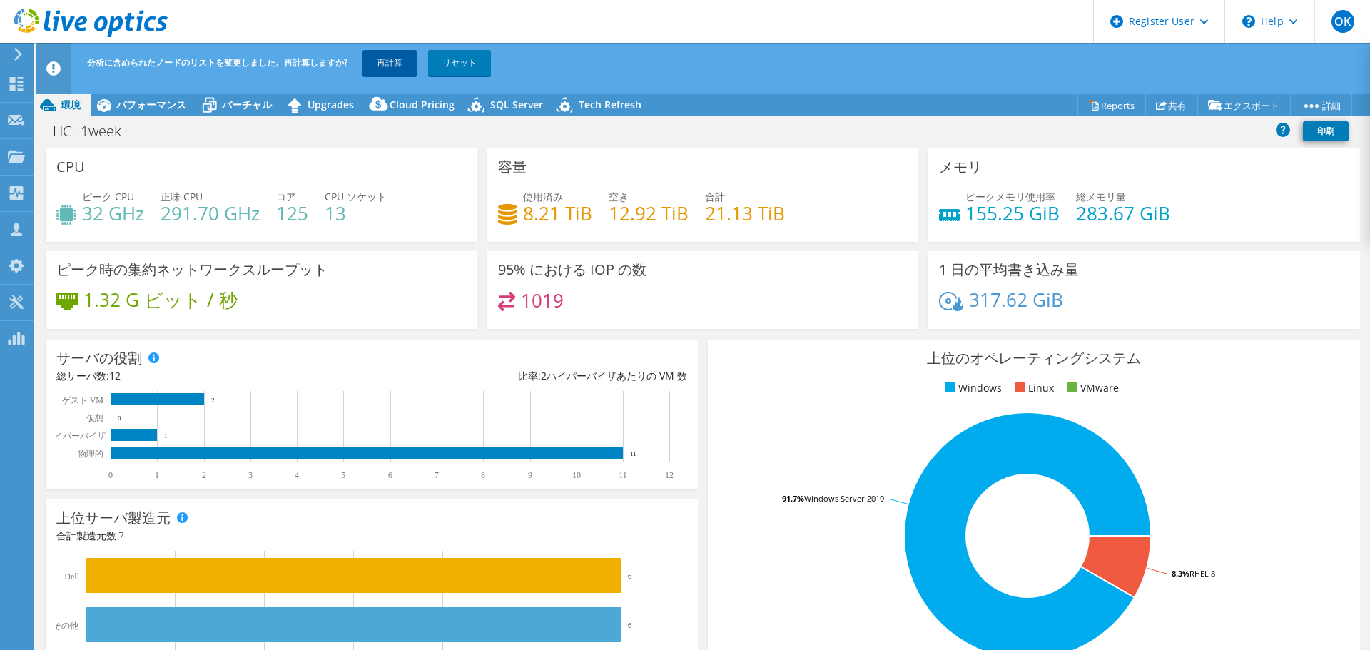
click at [362, 65] on link "再計算" at bounding box center [389, 63] width 54 height 26
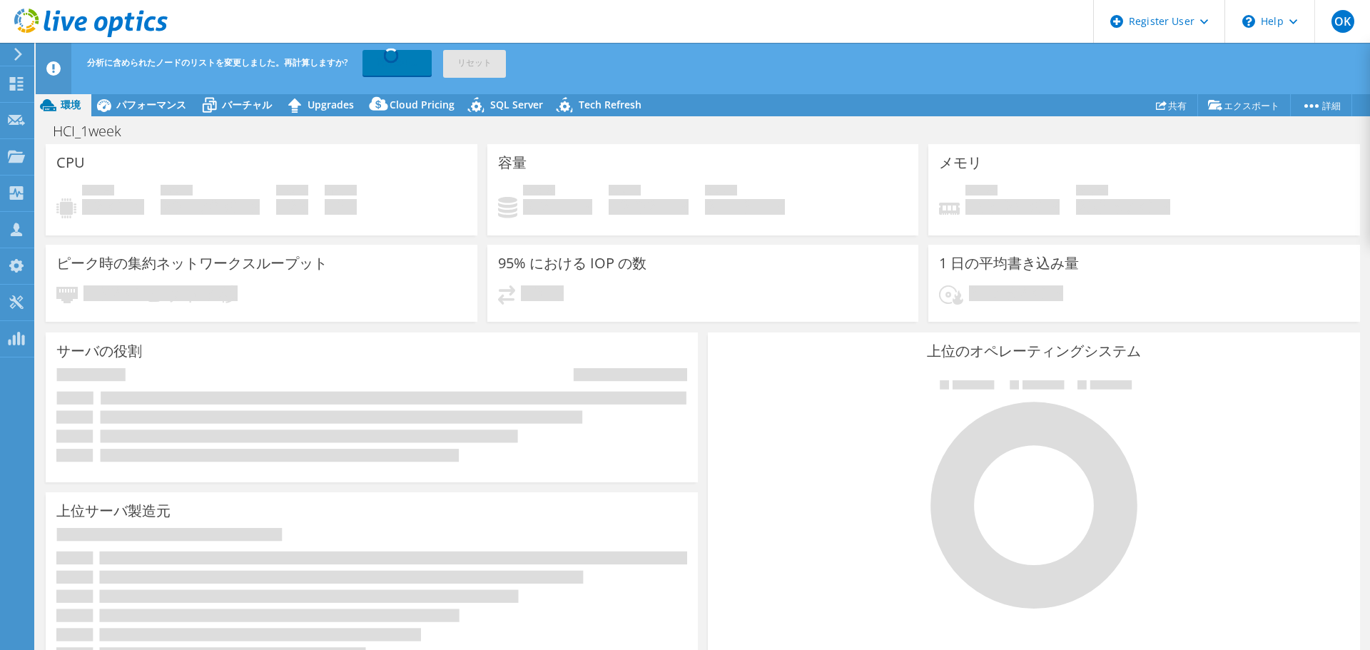
select select "USD"
